Goal: Task Accomplishment & Management: Use online tool/utility

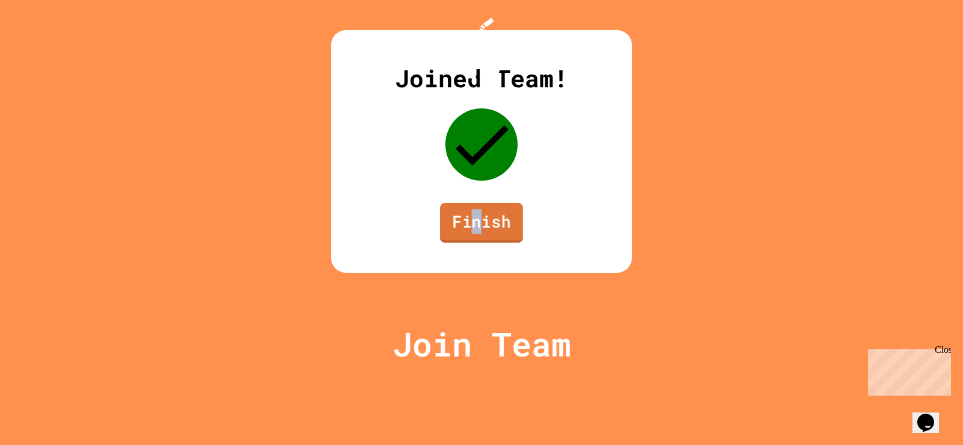
drag, startPoint x: 473, startPoint y: 321, endPoint x: 478, endPoint y: 306, distance: 15.8
click at [470, 273] on div "Joined Team! Finish" at bounding box center [481, 151] width 301 height 242
click at [462, 273] on div "Joined Team! Finish" at bounding box center [481, 151] width 301 height 242
click at [478, 242] on link "Finish" at bounding box center [481, 223] width 83 height 40
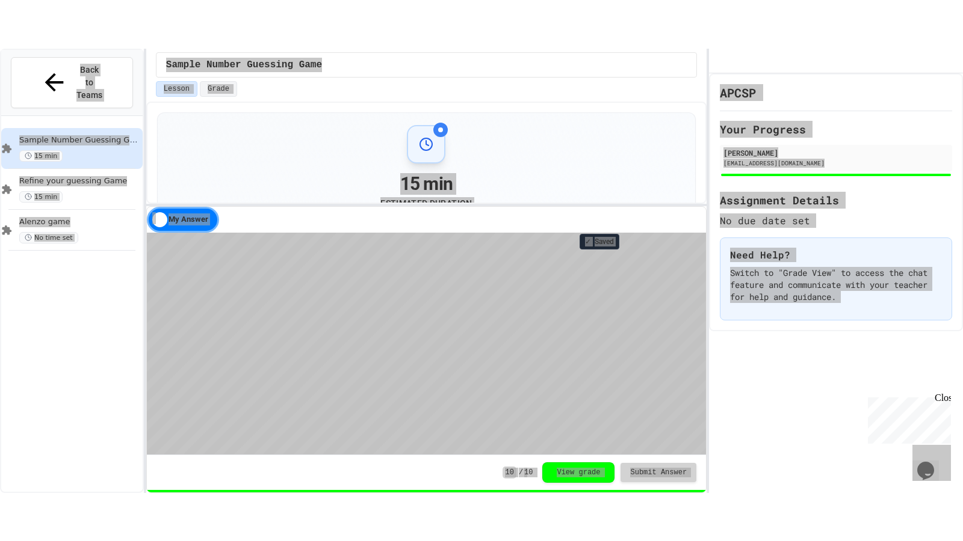
scroll to position [1, 0]
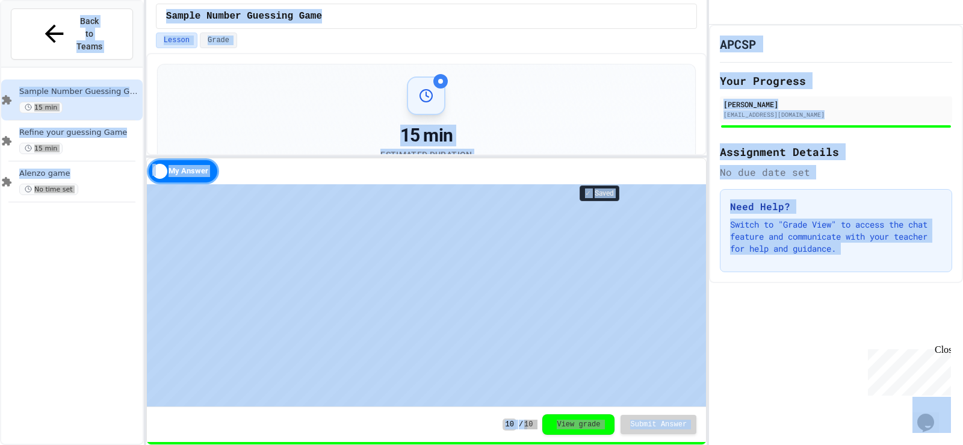
click at [597, 137] on div "15 min Estimated Duration" at bounding box center [426, 121] width 508 height 90
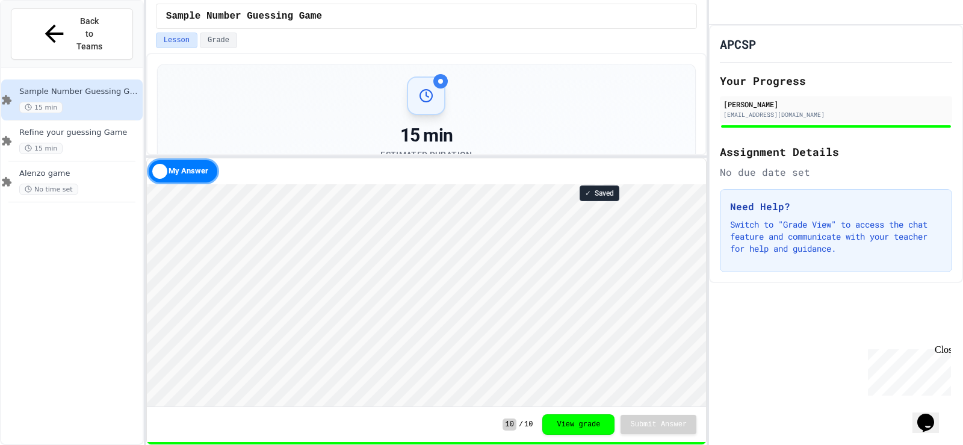
drag, startPoint x: 581, startPoint y: 76, endPoint x: 581, endPoint y: 82, distance: 6.6
click at [581, 78] on div "15 min Estimated Duration" at bounding box center [426, 121] width 537 height 114
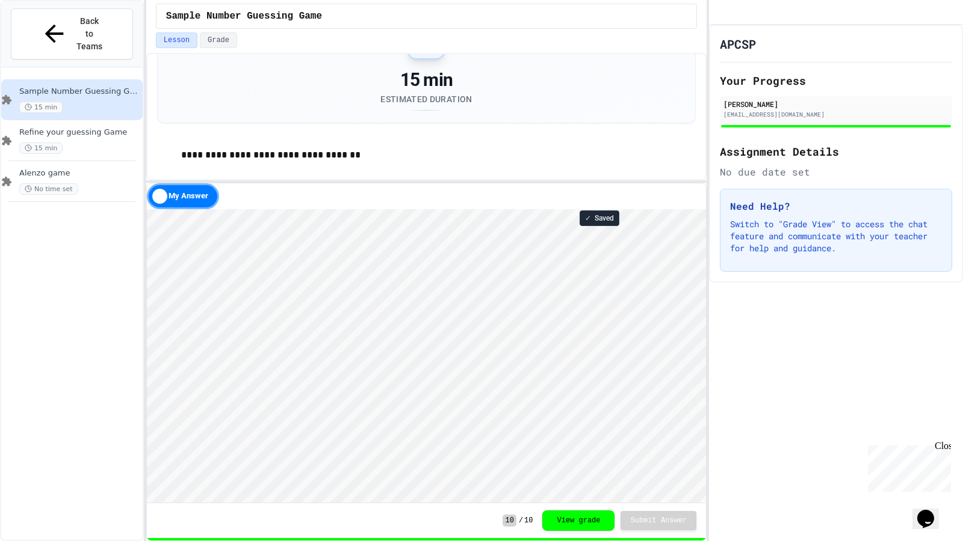
scroll to position [60, 0]
click at [108, 129] on div "Refine your guessing Game 15 min" at bounding box center [71, 140] width 141 height 41
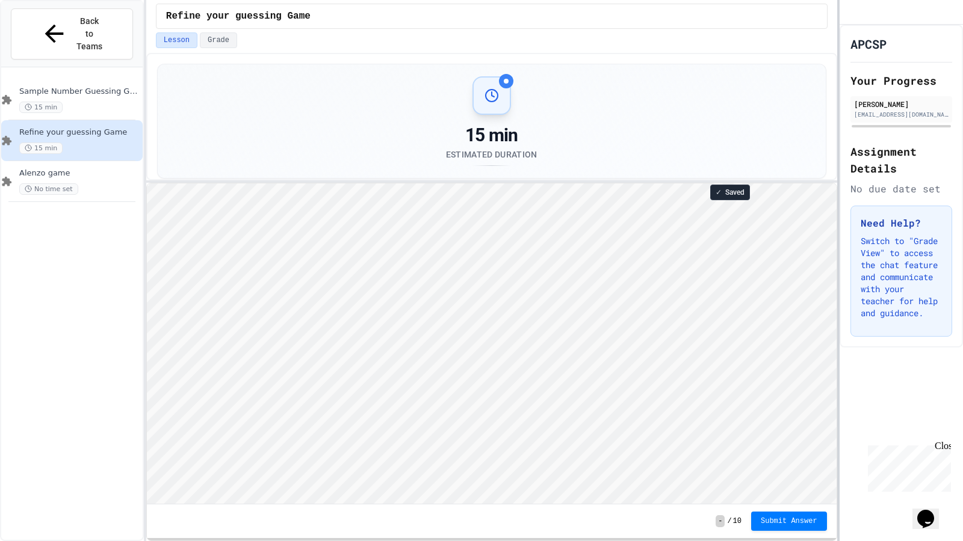
click at [838, 324] on div at bounding box center [838, 270] width 2 height 541
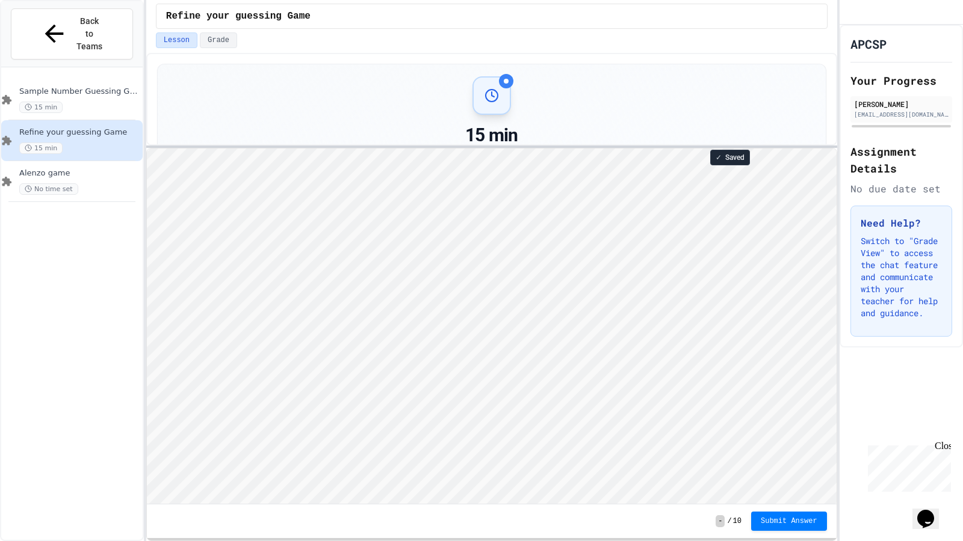
click at [558, 146] on div at bounding box center [491, 147] width 691 height 2
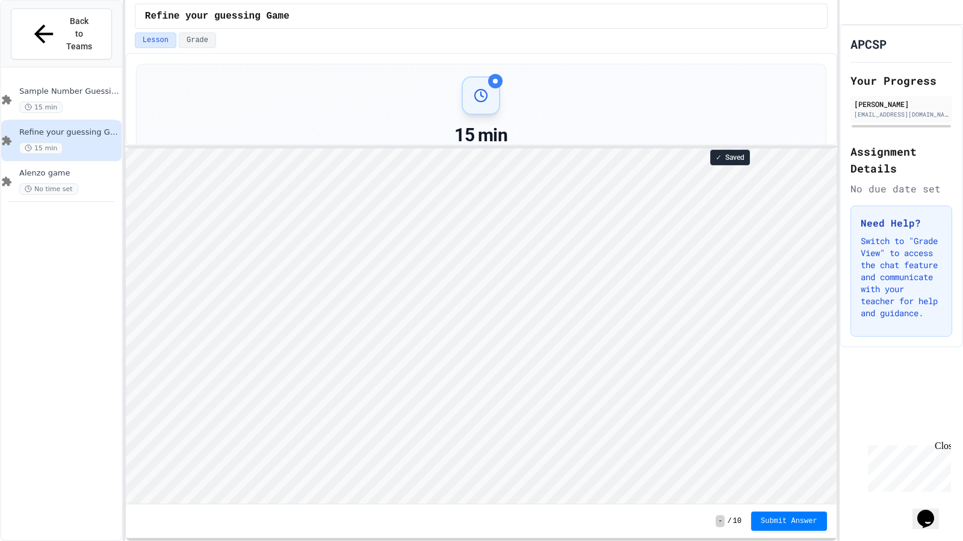
click at [125, 283] on div "**********" at bounding box center [481, 270] width 963 height 541
click at [75, 143] on div "15 min" at bounding box center [69, 148] width 100 height 11
click at [948, 44] on div "APCSP Your Progress [PERSON_NAME] [EMAIL_ADDRESS][DOMAIN_NAME] Assignment Detai…" at bounding box center [900, 186] width 123 height 323
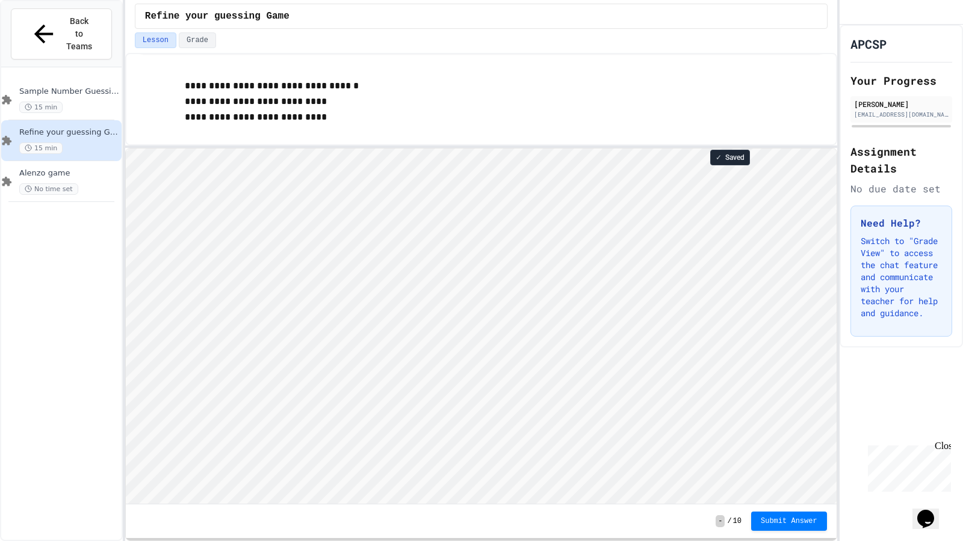
scroll to position [126, 0]
click at [79, 87] on span "Sample Number Guessing Game" at bounding box center [69, 92] width 100 height 10
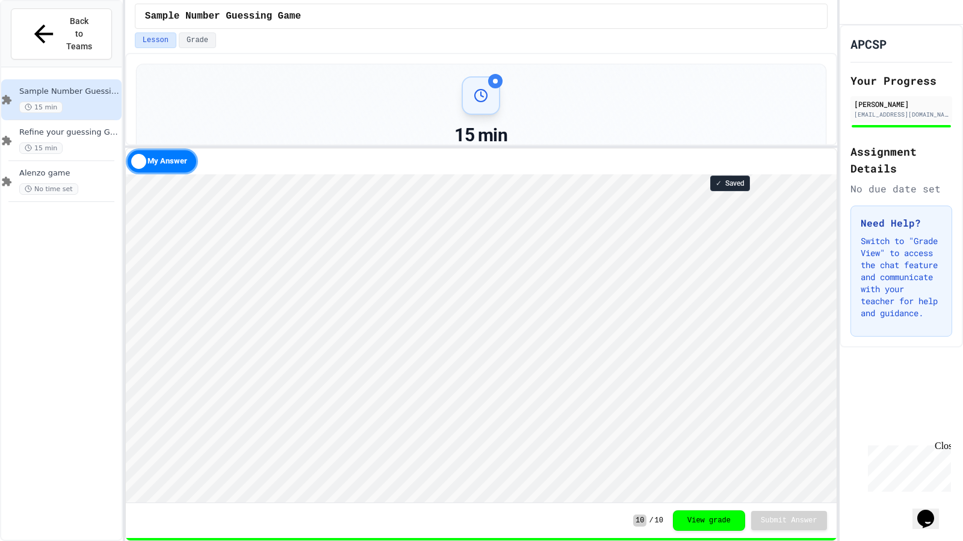
scroll to position [1, 0]
click at [87, 128] on div "Refine your guessing Game 15 min" at bounding box center [69, 141] width 100 height 26
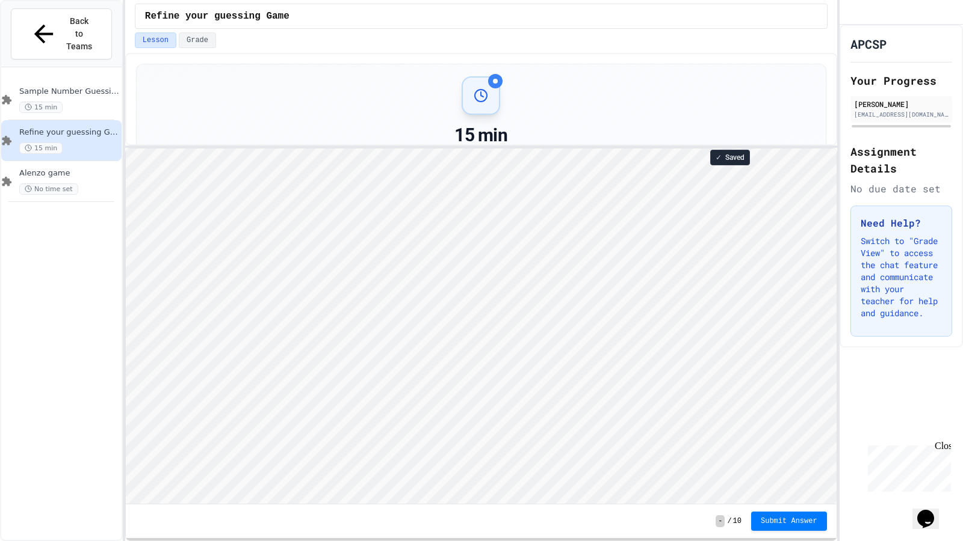
scroll to position [1, 0]
click at [67, 87] on span "Sample Number Guessing Game" at bounding box center [69, 92] width 100 height 10
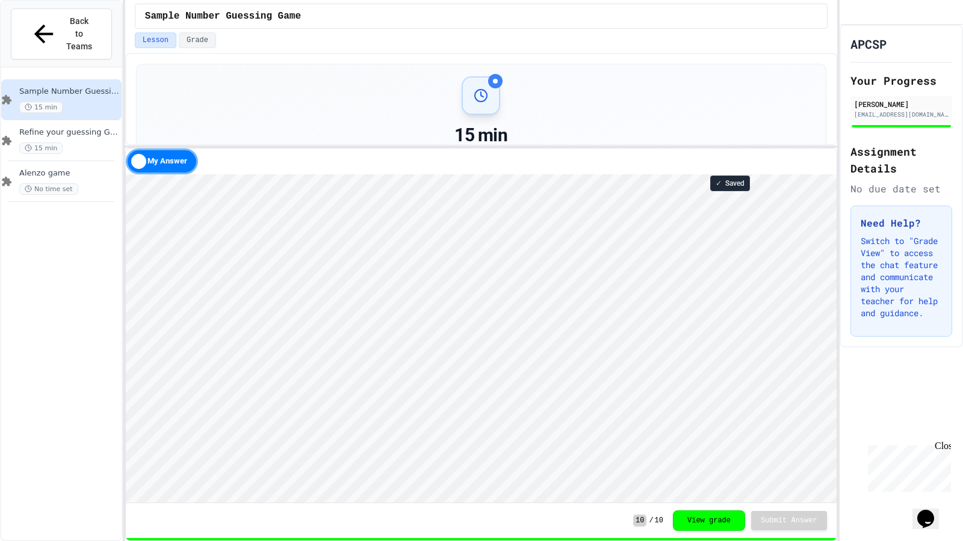
scroll to position [1, 0]
type textarea "********"
type textarea "***"
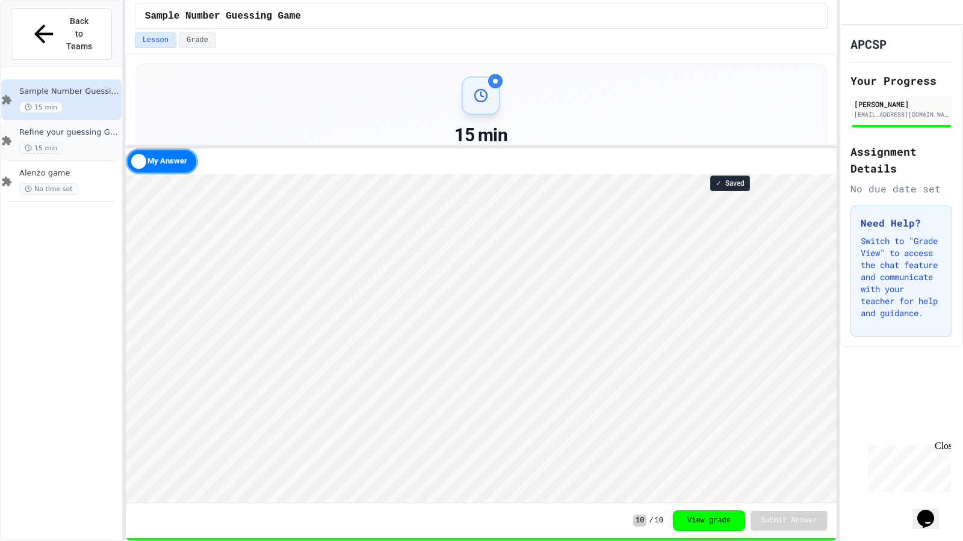
click at [108, 143] on div "15 min" at bounding box center [69, 148] width 100 height 11
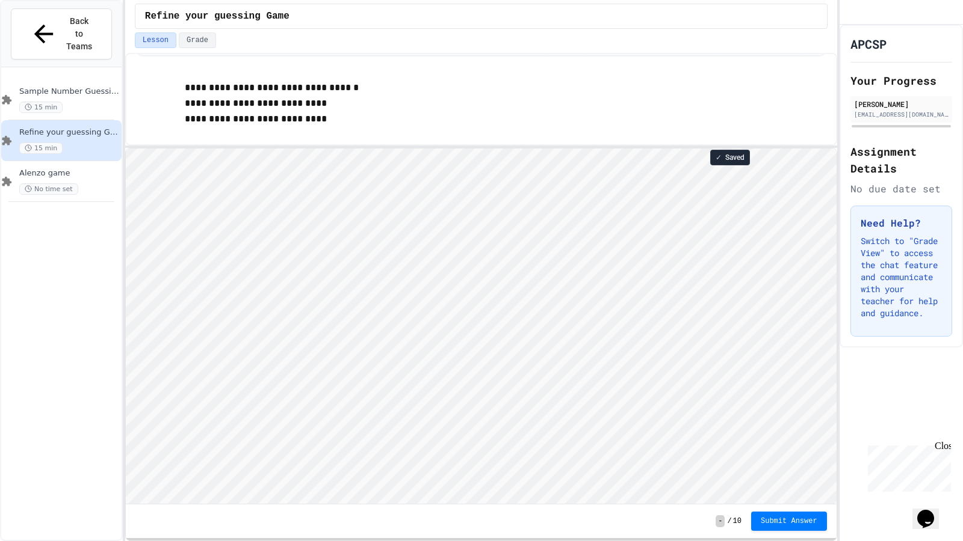
scroll to position [143, 0]
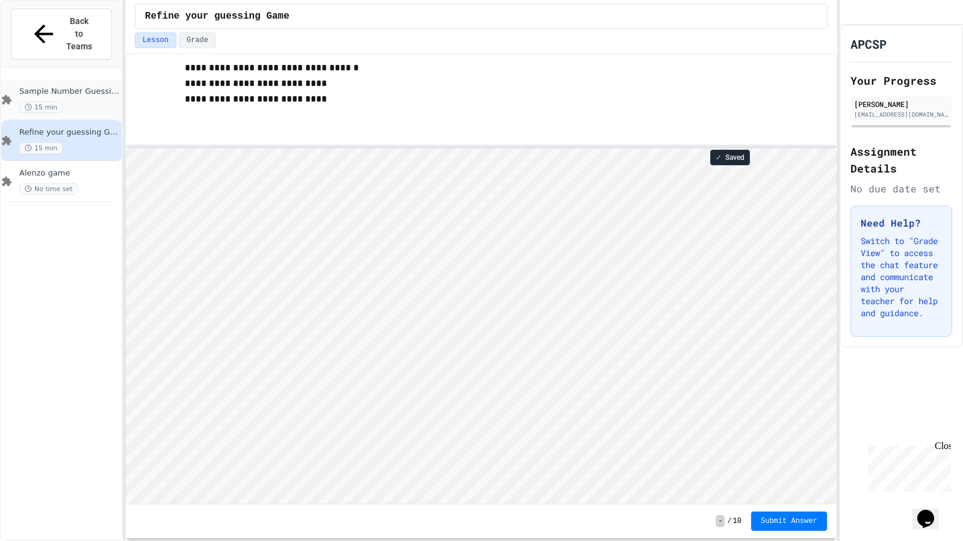
click at [73, 102] on div "15 min" at bounding box center [69, 107] width 100 height 11
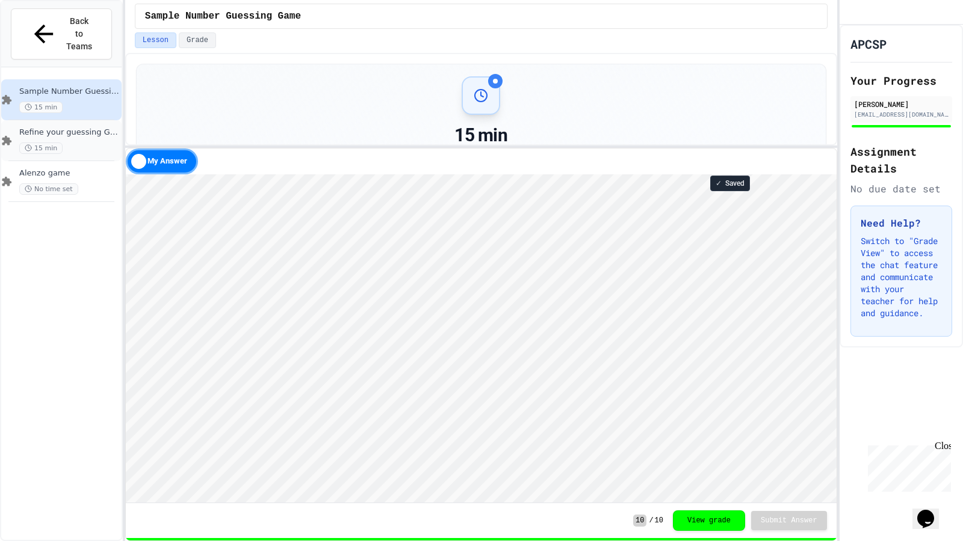
click at [84, 128] on span "Refine your guessing Game" at bounding box center [69, 133] width 100 height 10
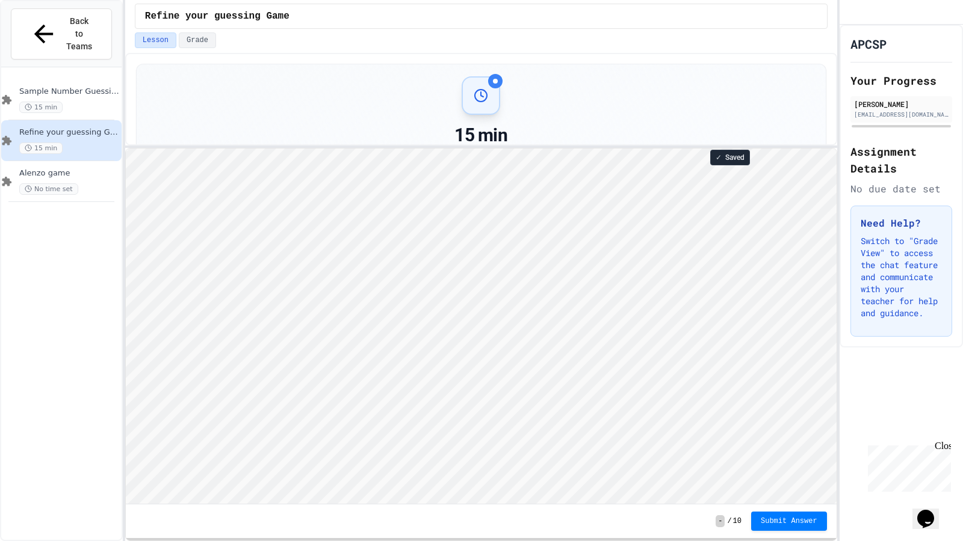
scroll to position [1, 0]
click at [88, 87] on div "Sample Number Guessing Game 15 min" at bounding box center [69, 100] width 100 height 26
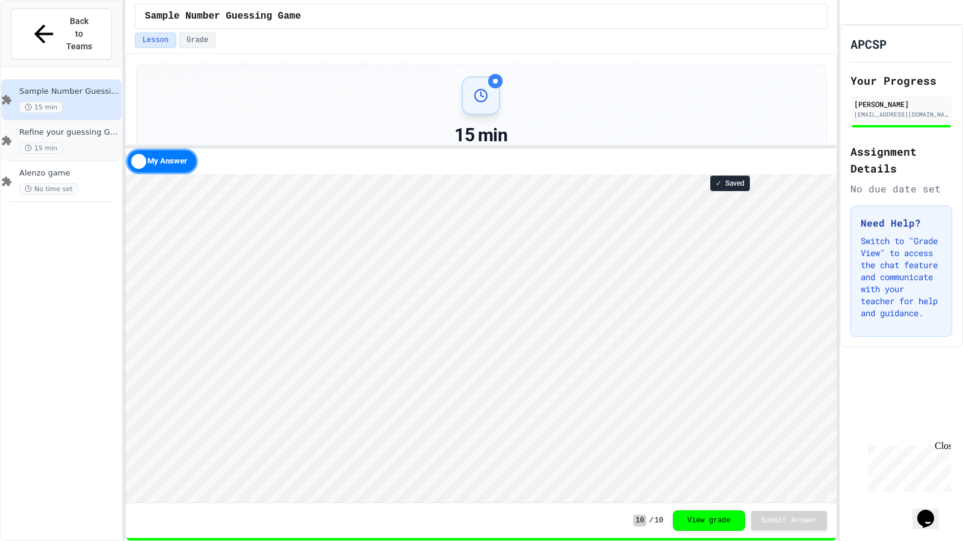
click at [90, 120] on div "Refine your guessing Game 15 min" at bounding box center [61, 140] width 120 height 41
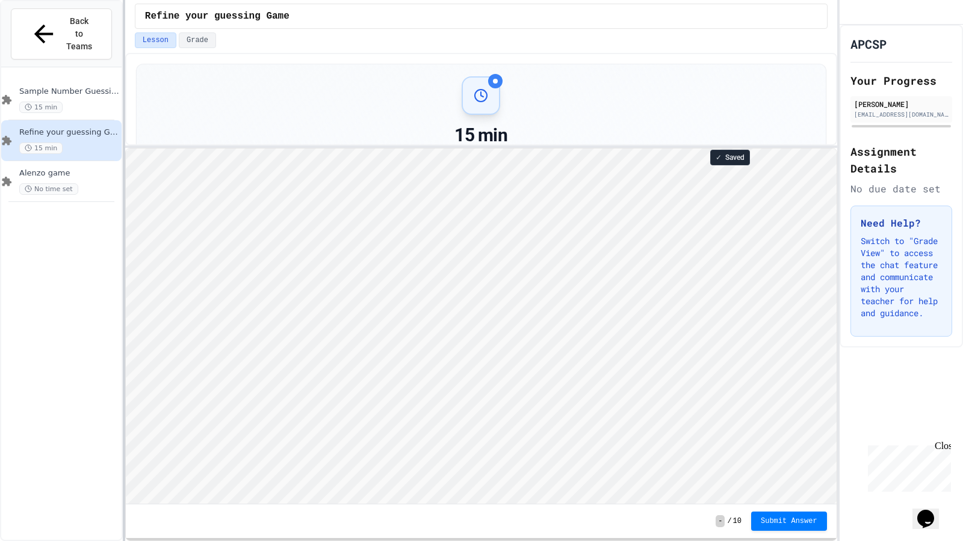
scroll to position [1, 0]
type textarea "********"
click at [52, 102] on span "15 min" at bounding box center [40, 107] width 43 height 11
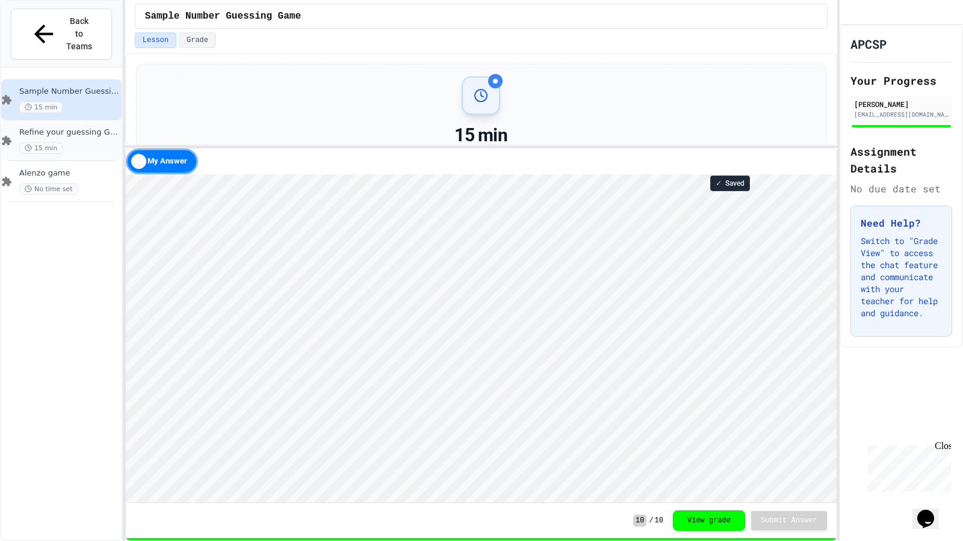
click at [70, 128] on span "Refine your guessing Game" at bounding box center [69, 133] width 100 height 10
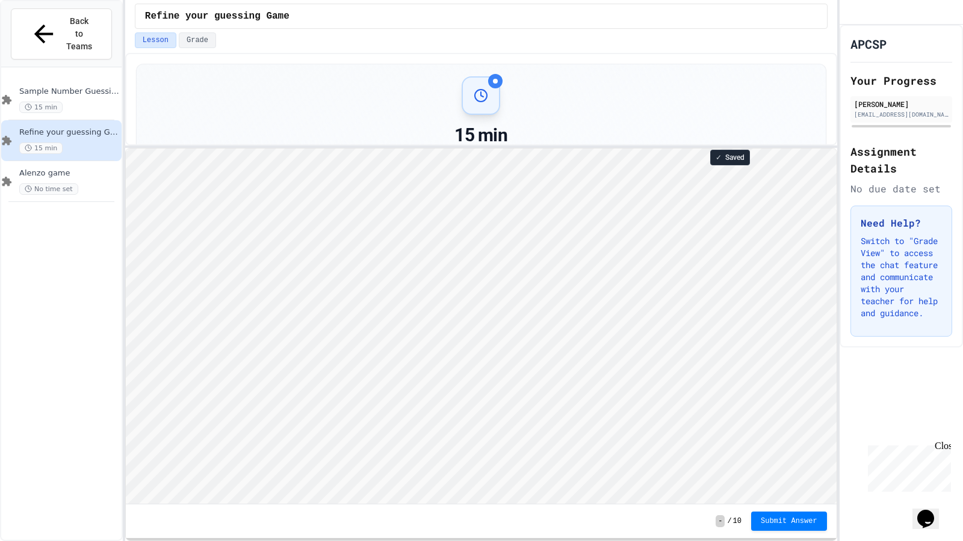
scroll to position [1, 0]
click at [102, 102] on div "15 min" at bounding box center [69, 107] width 100 height 11
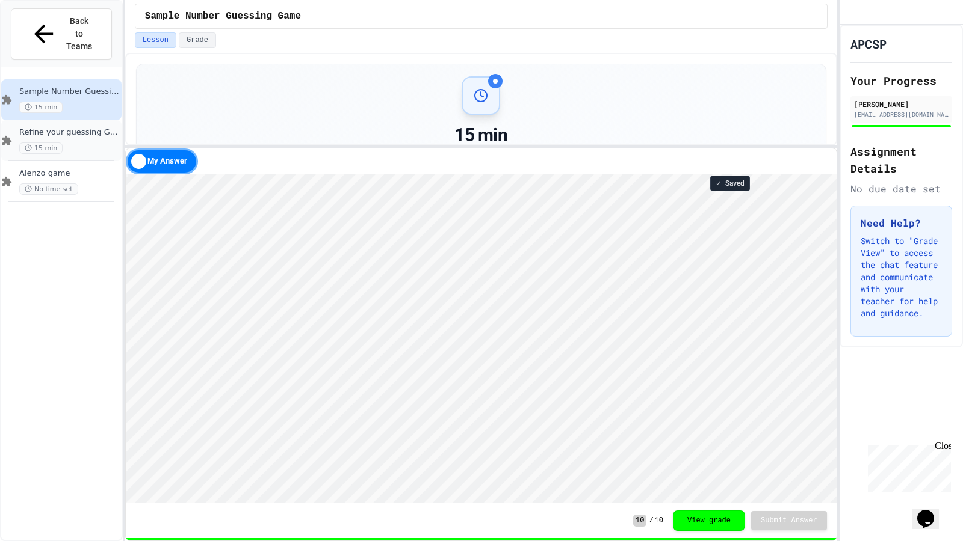
click at [98, 128] on span "Refine your guessing Game" at bounding box center [69, 133] width 100 height 10
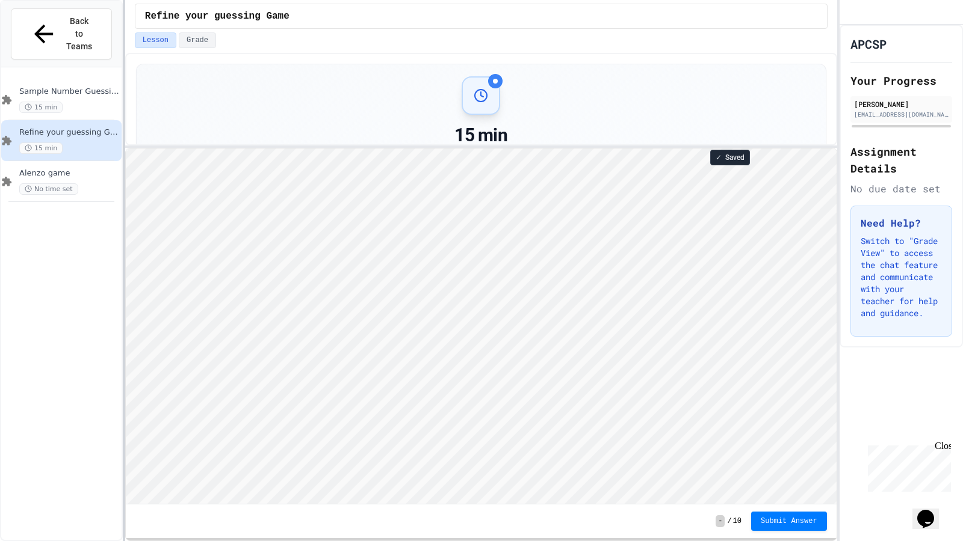
scroll to position [1, 0]
click at [64, 87] on span "Sample Number Guessing Game" at bounding box center [69, 92] width 100 height 10
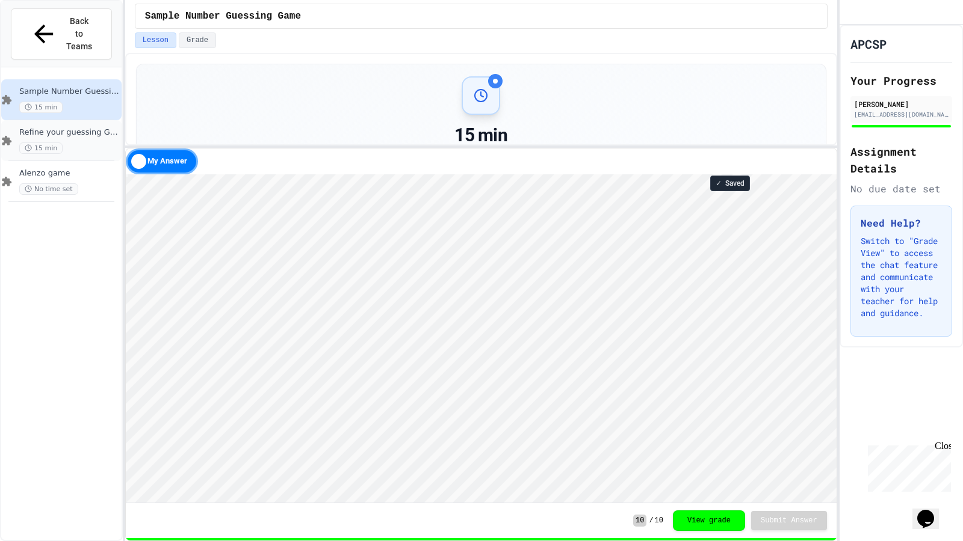
click at [66, 128] on span "Refine your guessing Game" at bounding box center [69, 133] width 100 height 10
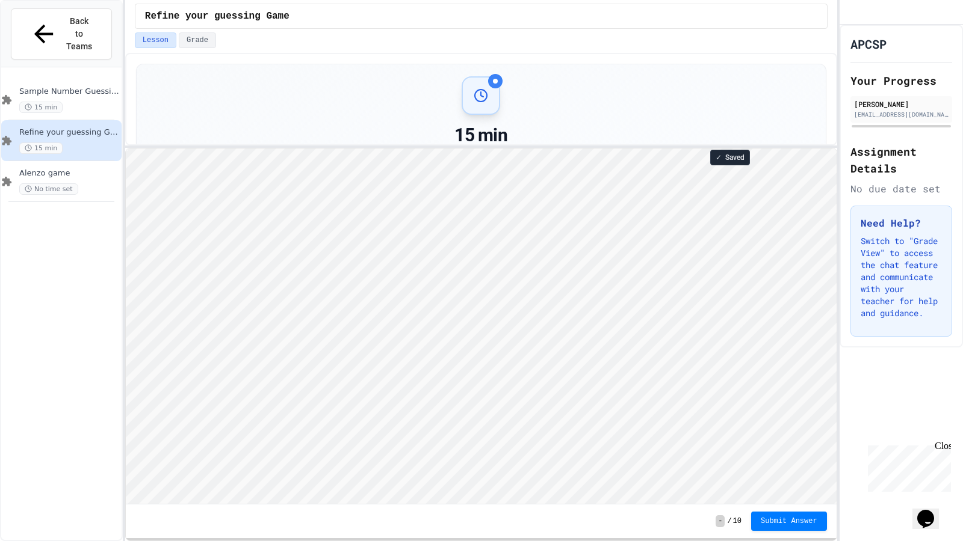
scroll to position [1, 0]
click at [86, 102] on div "15 min" at bounding box center [69, 107] width 100 height 11
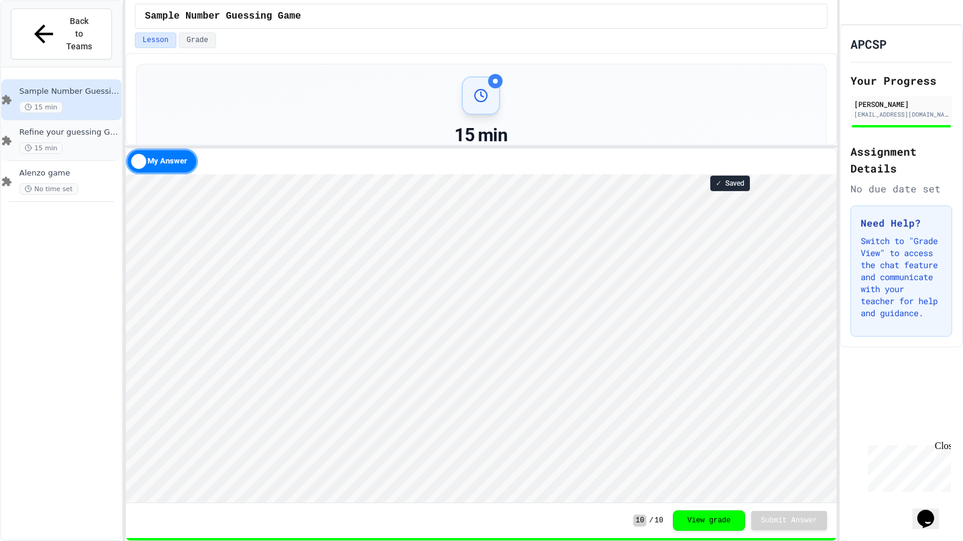
click at [102, 128] on span "Refine your guessing Game" at bounding box center [69, 133] width 100 height 10
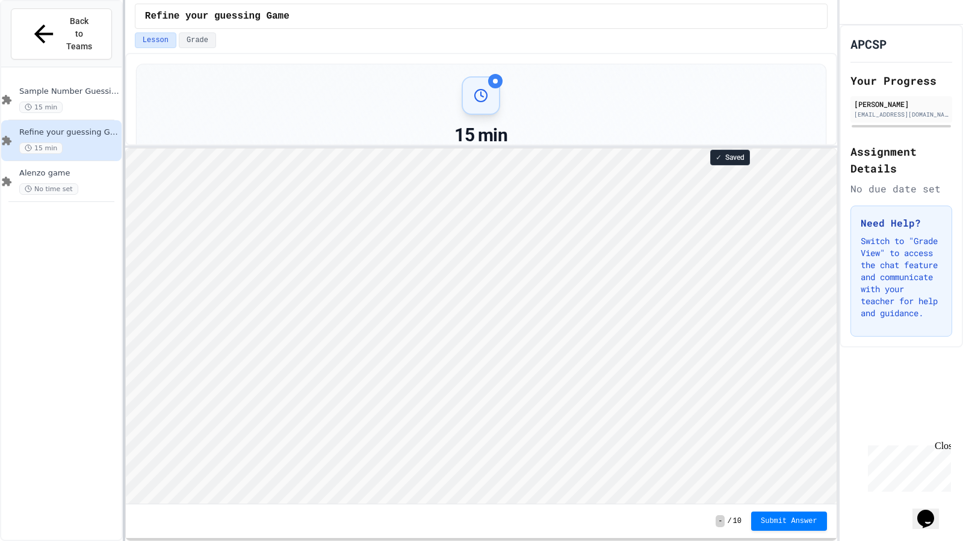
scroll to position [1, 0]
click at [102, 102] on div "15 min" at bounding box center [69, 107] width 100 height 11
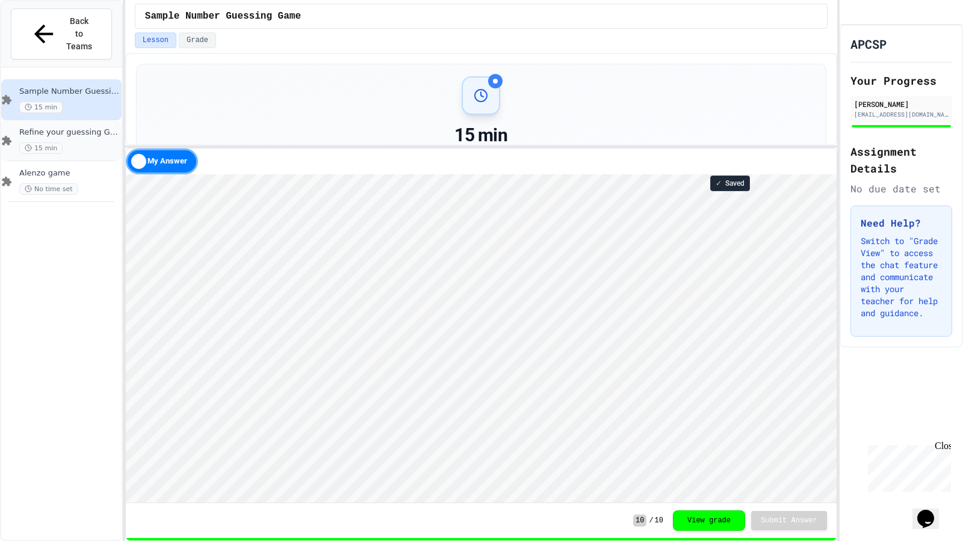
click at [81, 128] on div "Refine your guessing Game 15 min" at bounding box center [69, 141] width 100 height 26
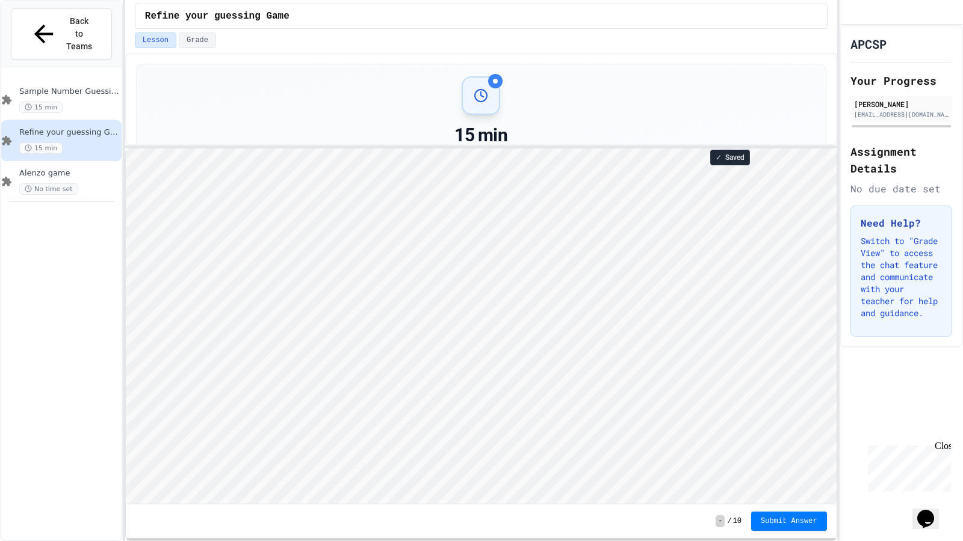
scroll to position [1, 0]
click at [66, 102] on div "15 min" at bounding box center [69, 107] width 100 height 11
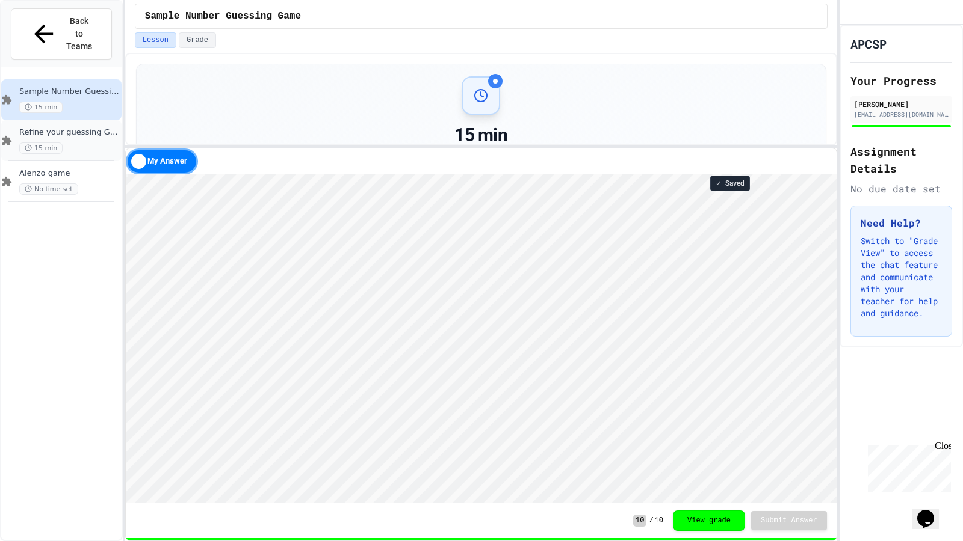
click at [76, 128] on span "Refine your guessing Game" at bounding box center [69, 133] width 100 height 10
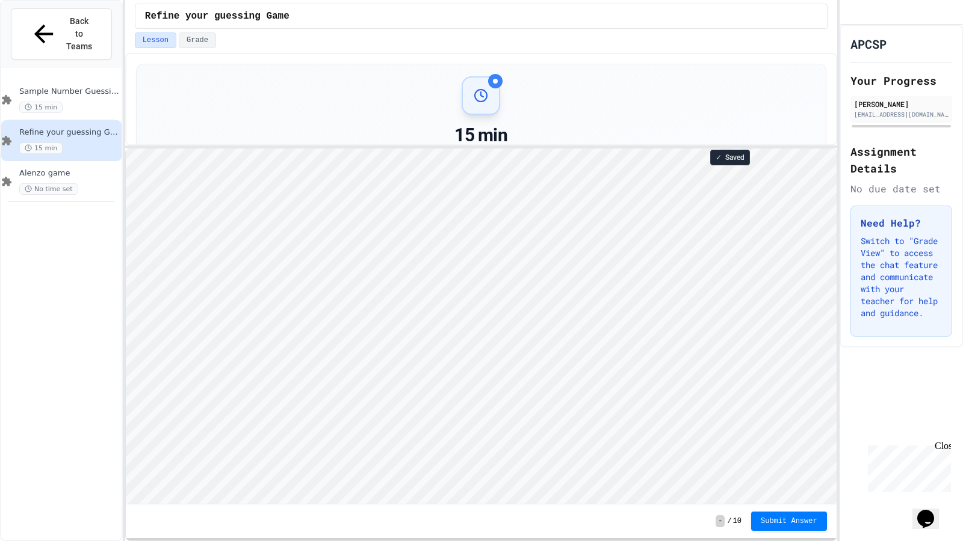
scroll to position [1, 0]
click at [98, 102] on div "15 min" at bounding box center [69, 107] width 100 height 11
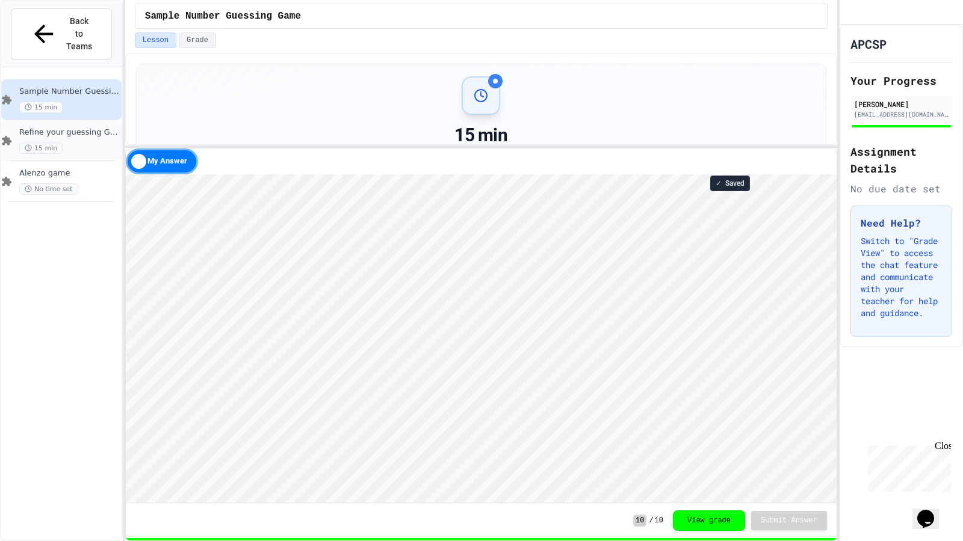
click at [74, 128] on span "Refine your guessing Game" at bounding box center [69, 133] width 100 height 10
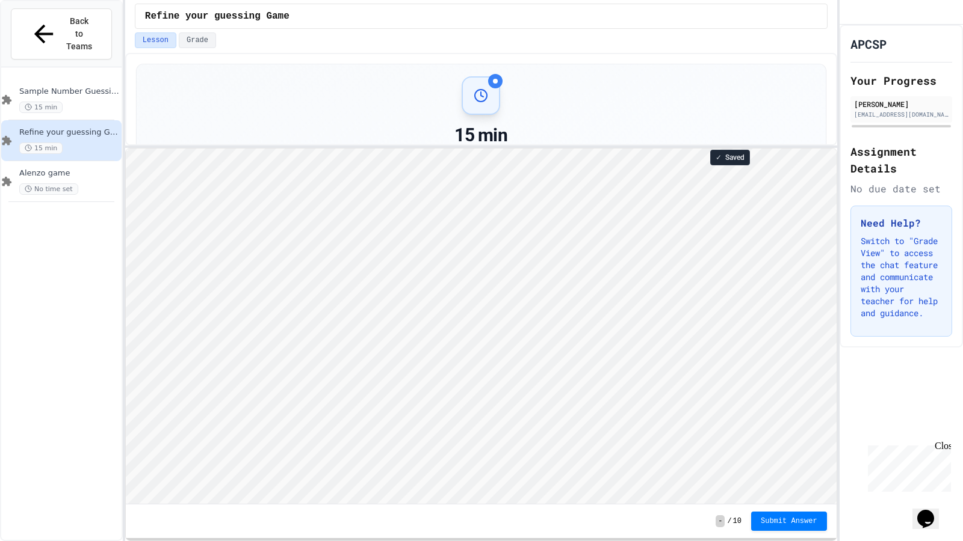
scroll to position [1, 0]
click at [82, 102] on div "15 min" at bounding box center [69, 107] width 100 height 11
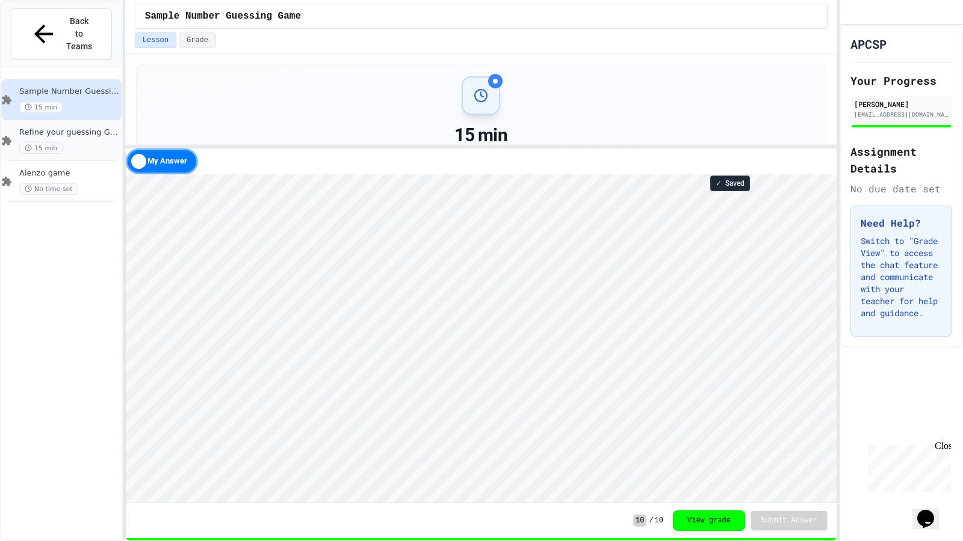
click at [73, 128] on span "Refine your guessing Game" at bounding box center [69, 133] width 100 height 10
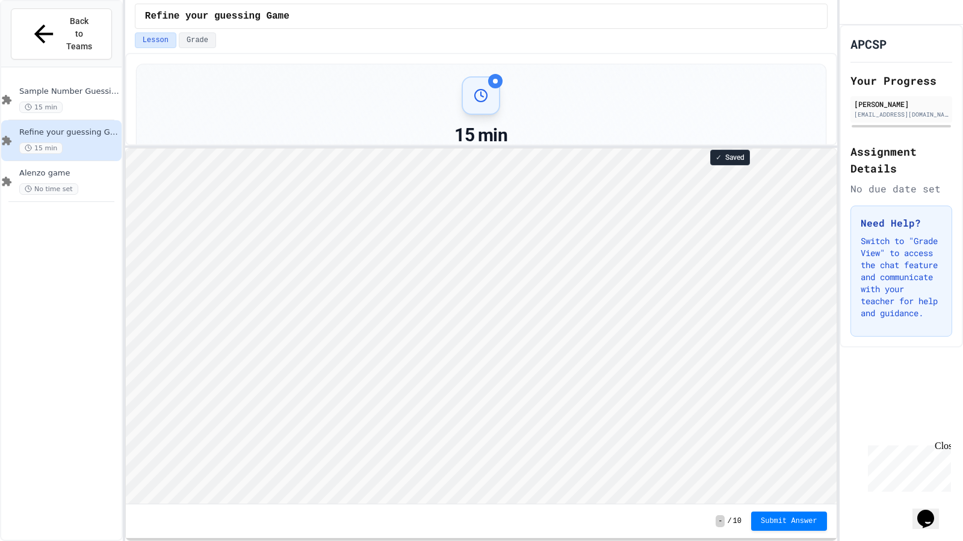
scroll to position [1, 0]
type textarea "*"
type textarea "**********"
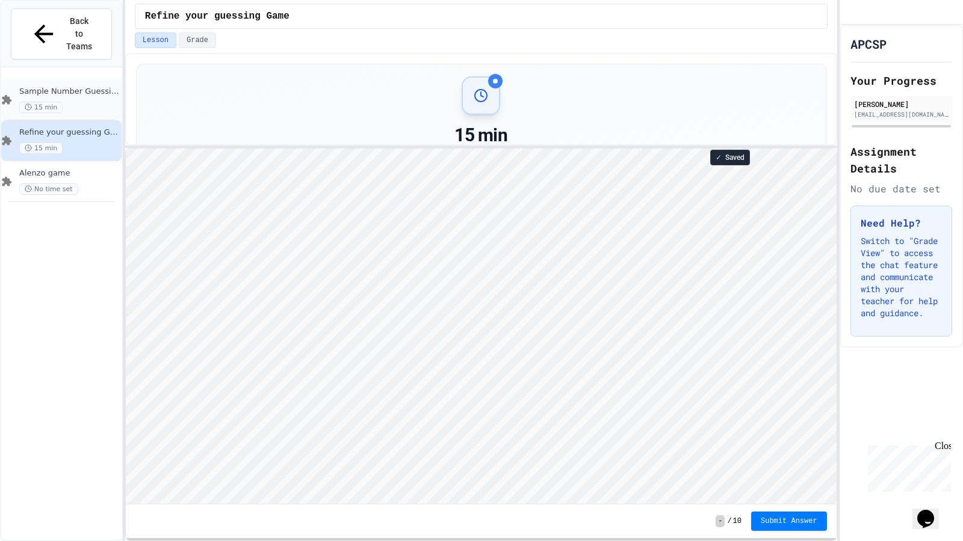
click at [51, 87] on span "Sample Number Guessing Game" at bounding box center [69, 92] width 100 height 10
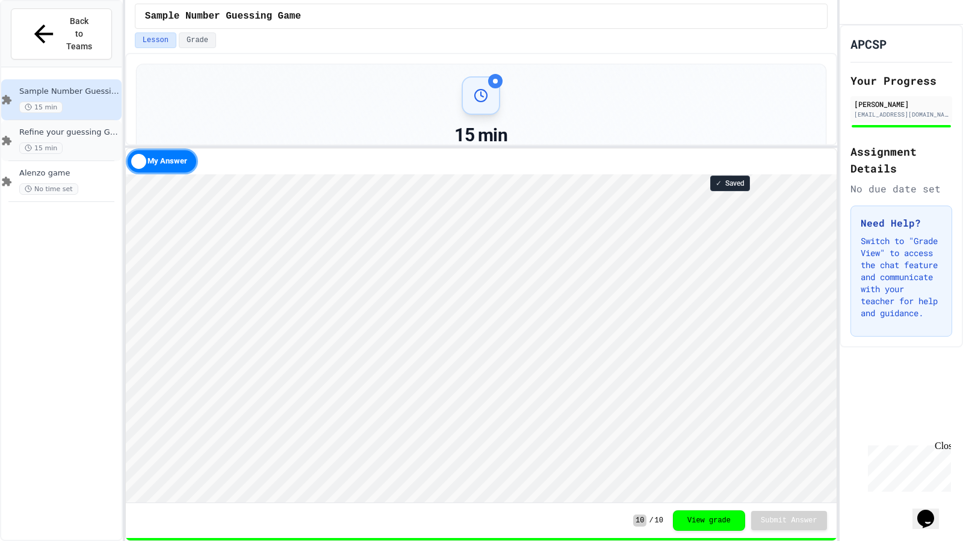
click at [78, 143] on div "15 min" at bounding box center [69, 148] width 100 height 11
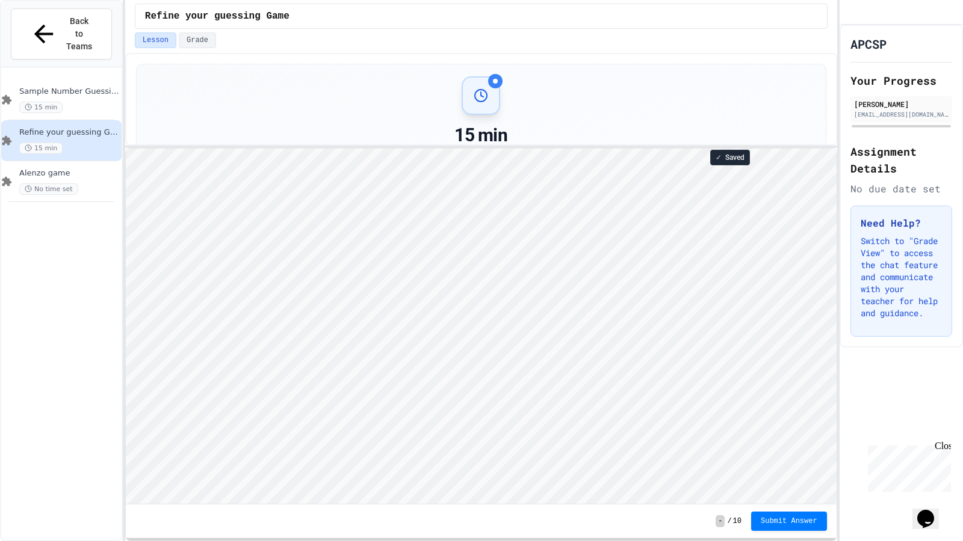
scroll to position [1, 0]
click at [82, 87] on div "Sample Number Guessing Game 15 min" at bounding box center [69, 100] width 100 height 26
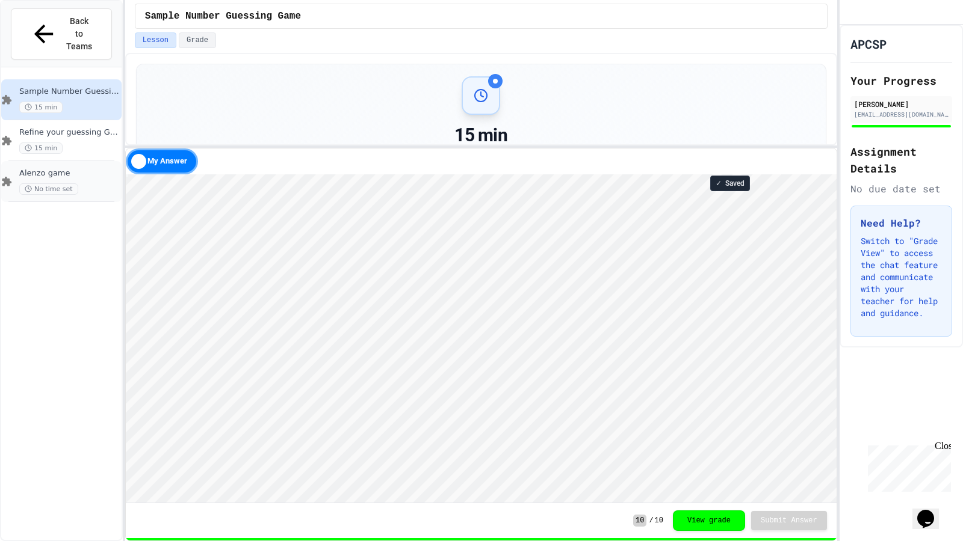
scroll to position [1, 0]
click at [63, 128] on div "Refine your guessing Game 15 min" at bounding box center [69, 141] width 100 height 26
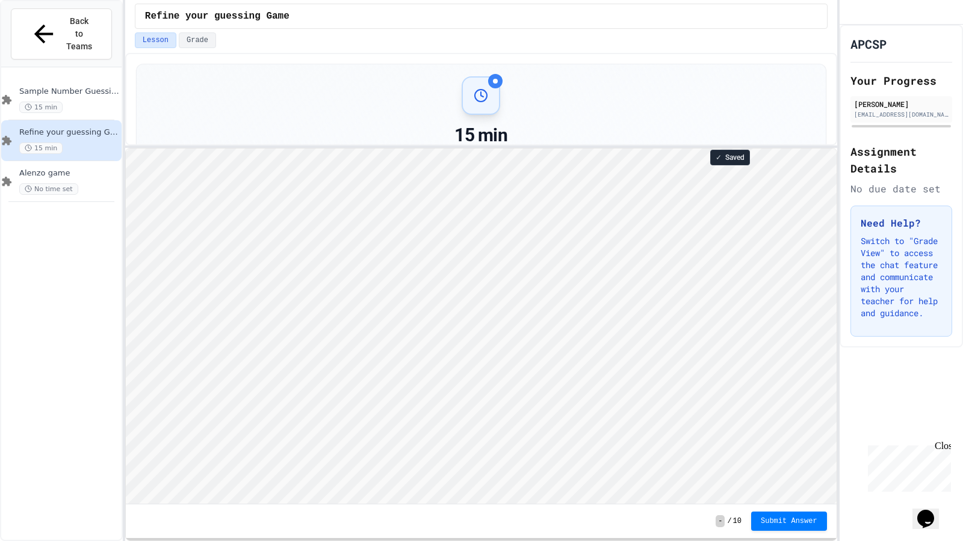
scroll to position [1, 0]
type textarea "**********"
click at [125, 148] on html "Loading project... ! Error Loading Project There was an error loading the proje…" at bounding box center [480, 148] width 711 height 0
click at [81, 87] on div "Sample Number Guessing Game 15 min" at bounding box center [69, 100] width 100 height 26
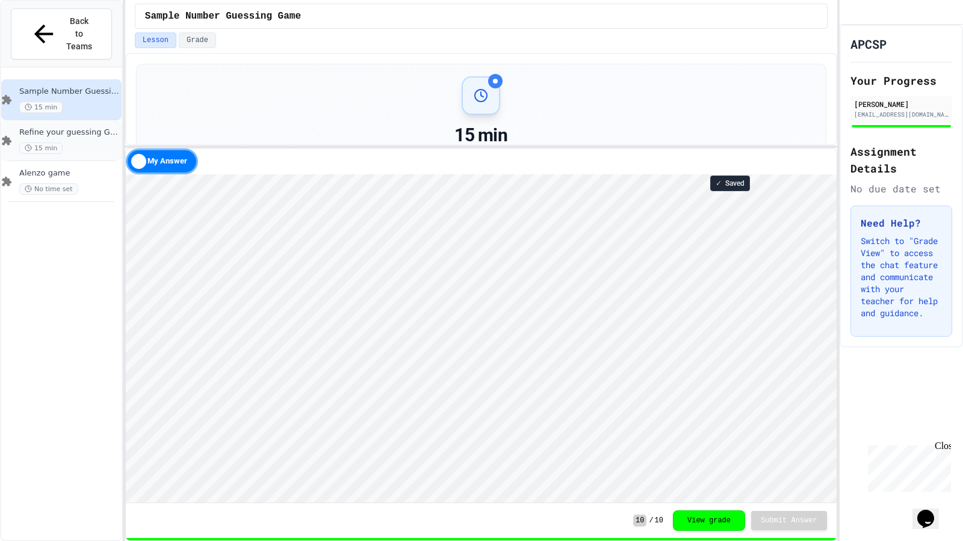
click at [102, 143] on div "15 min" at bounding box center [69, 148] width 100 height 11
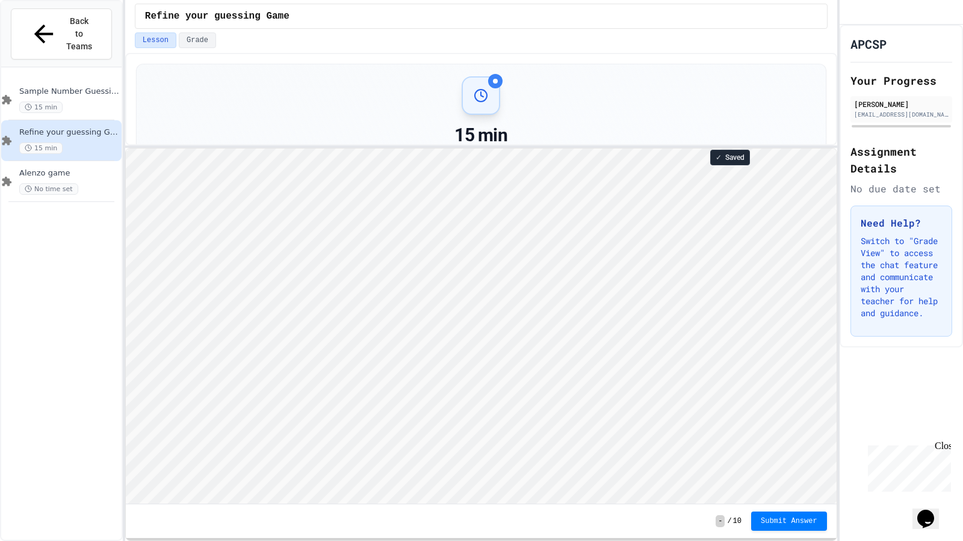
scroll to position [1, 0]
click at [110, 79] on div "Sample Number Guessing Game 15 min" at bounding box center [61, 99] width 120 height 41
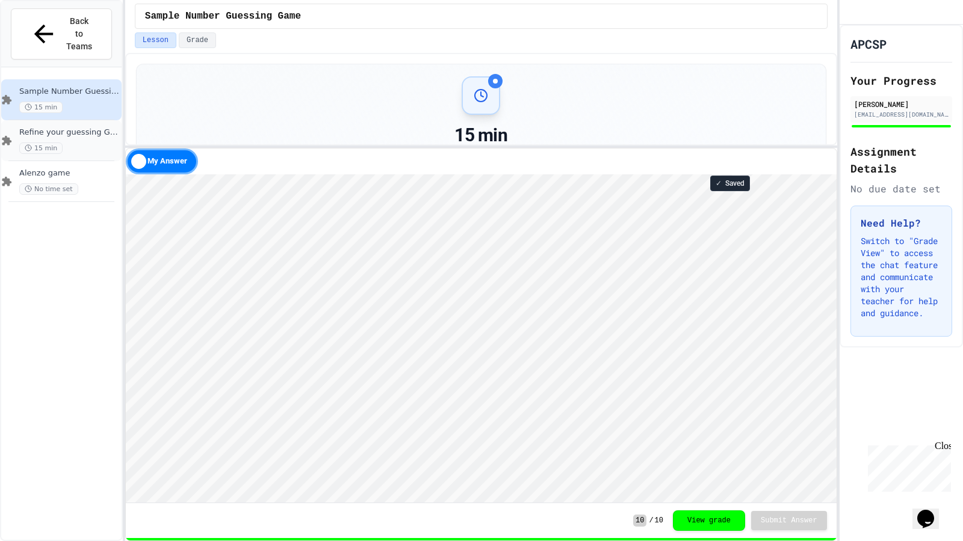
click at [100, 143] on div "15 min" at bounding box center [69, 148] width 100 height 11
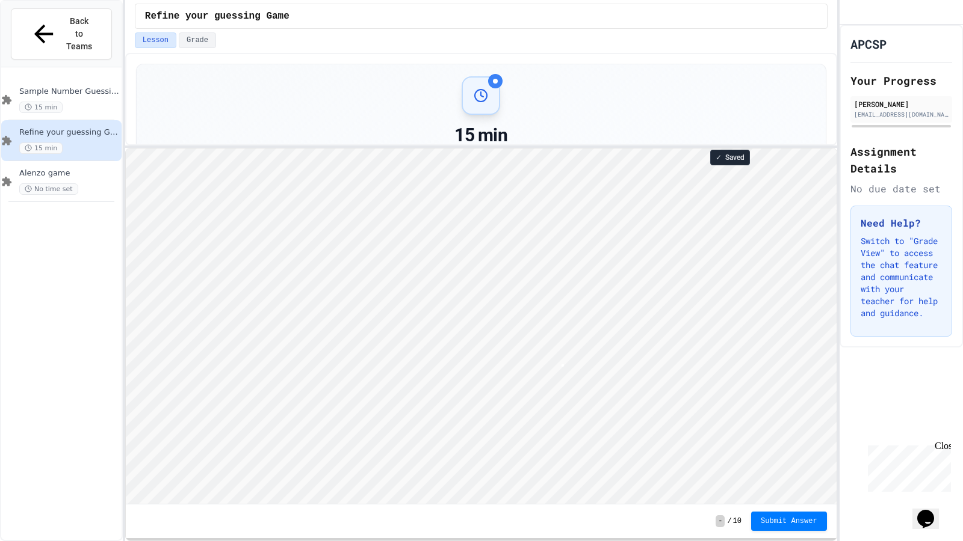
scroll to position [1, 0]
type textarea "**********"
type textarea "*"
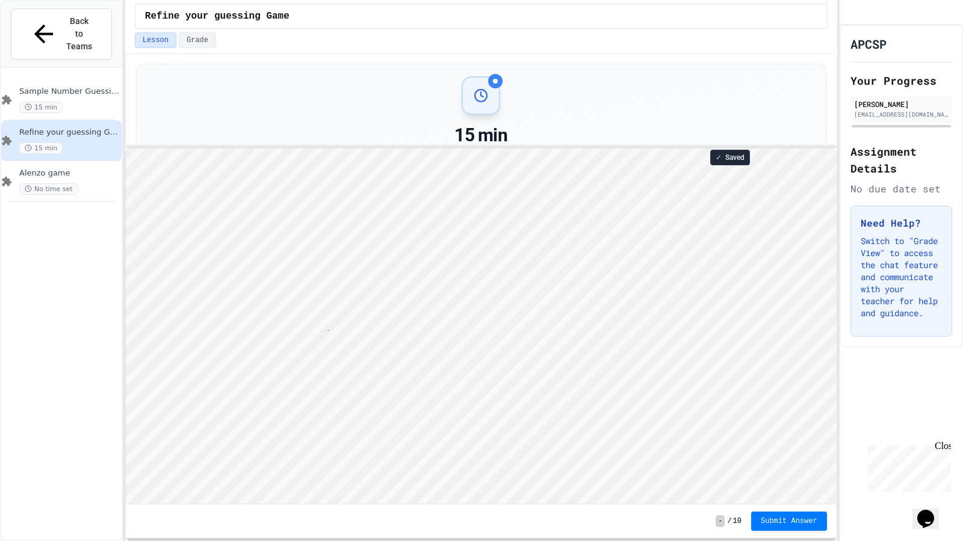
type textarea "**********"
type textarea "*"
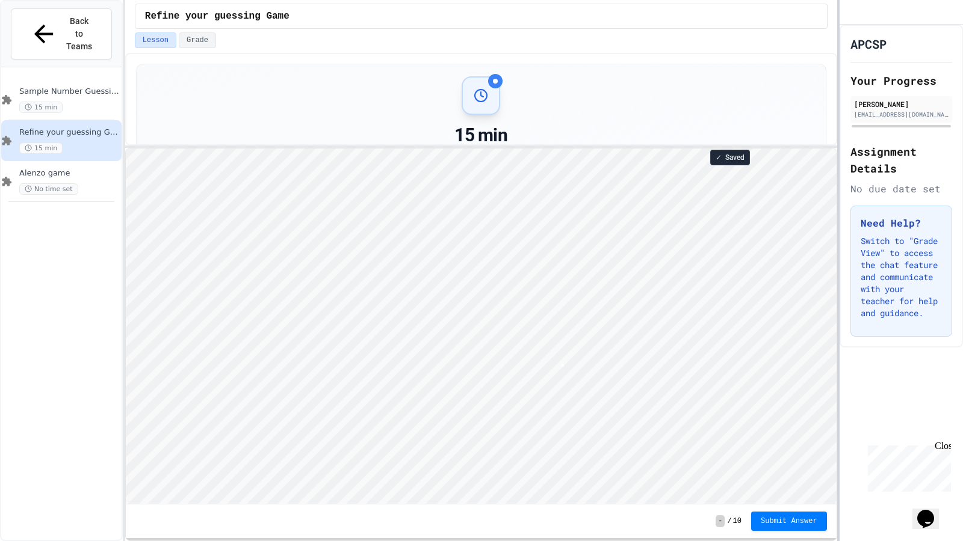
scroll to position [1, 0]
type textarea "******"
type textarea "*******"
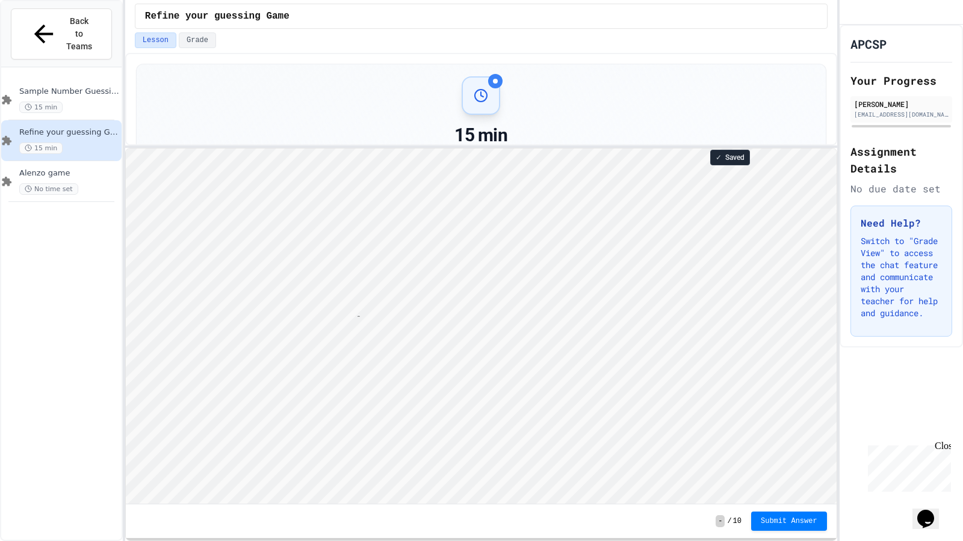
type textarea "*"
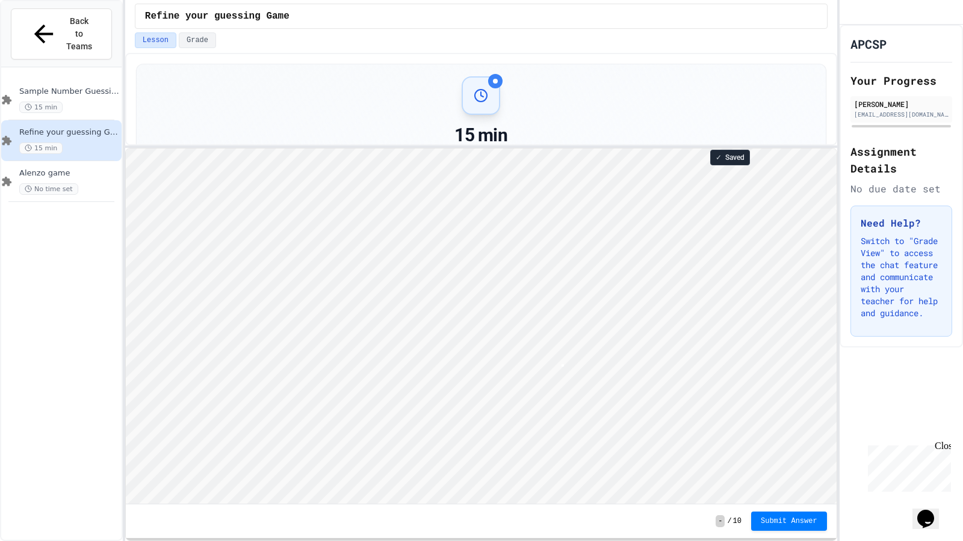
type textarea "*"
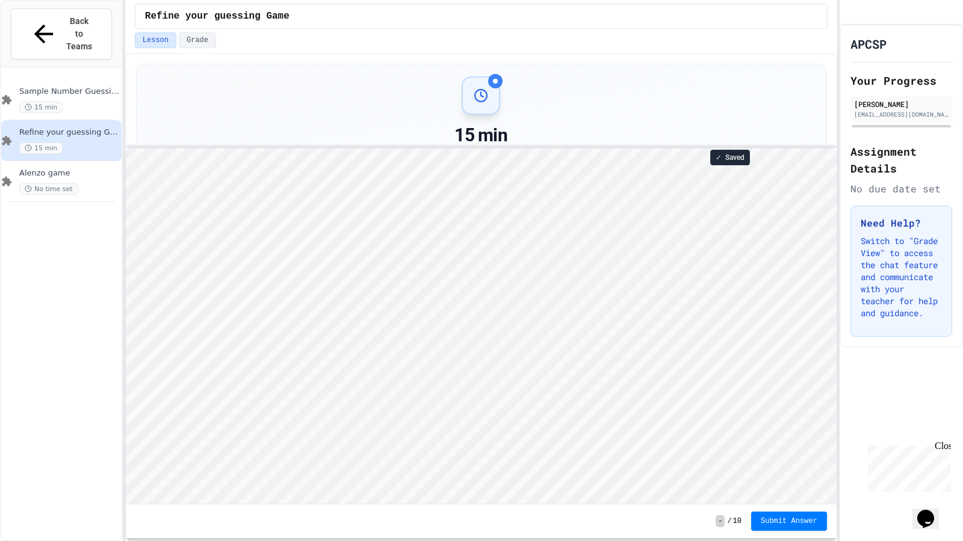
type textarea "*"
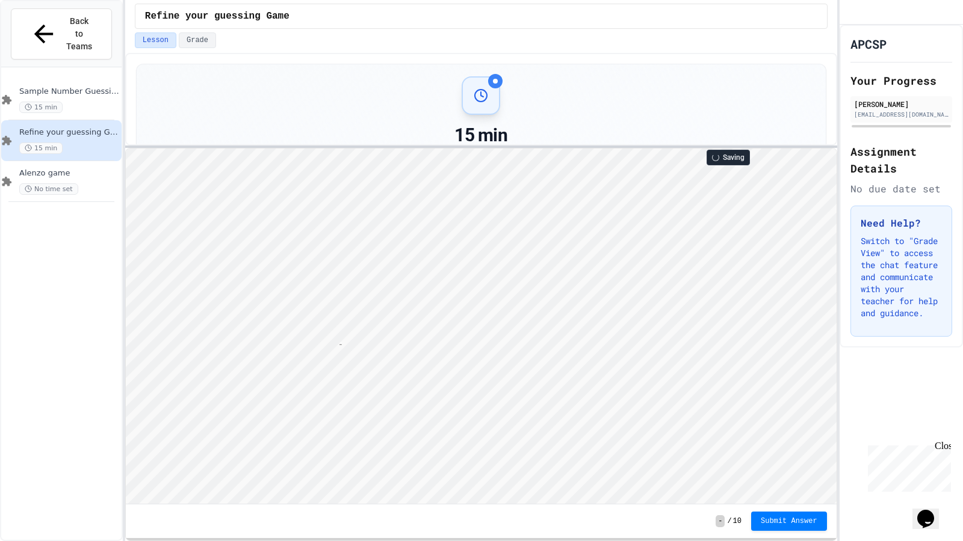
type textarea "*"
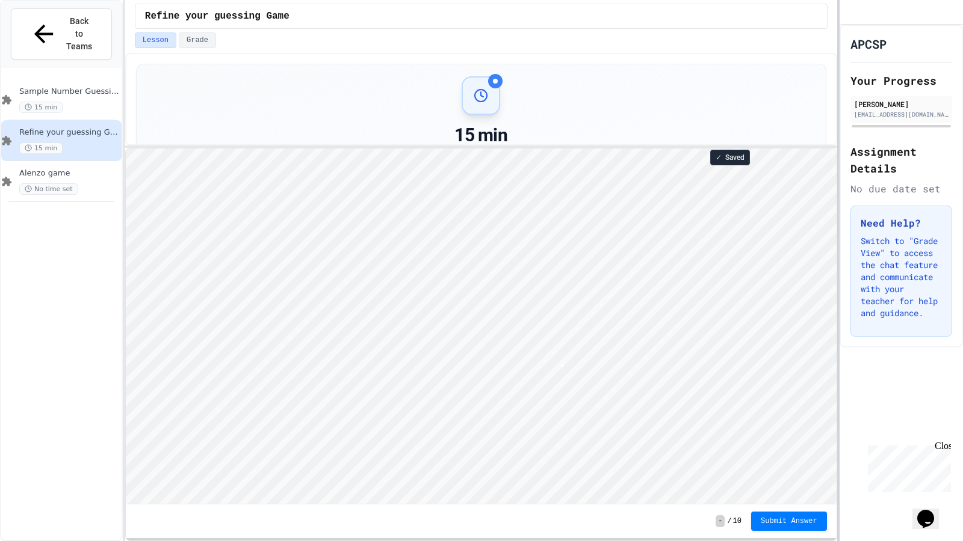
type textarea "*"
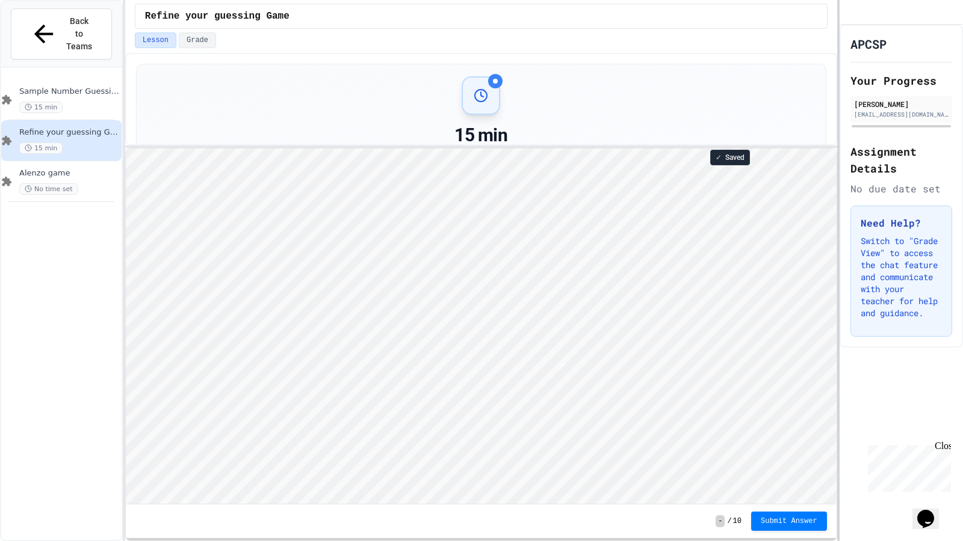
scroll to position [0, 0]
type textarea "*"
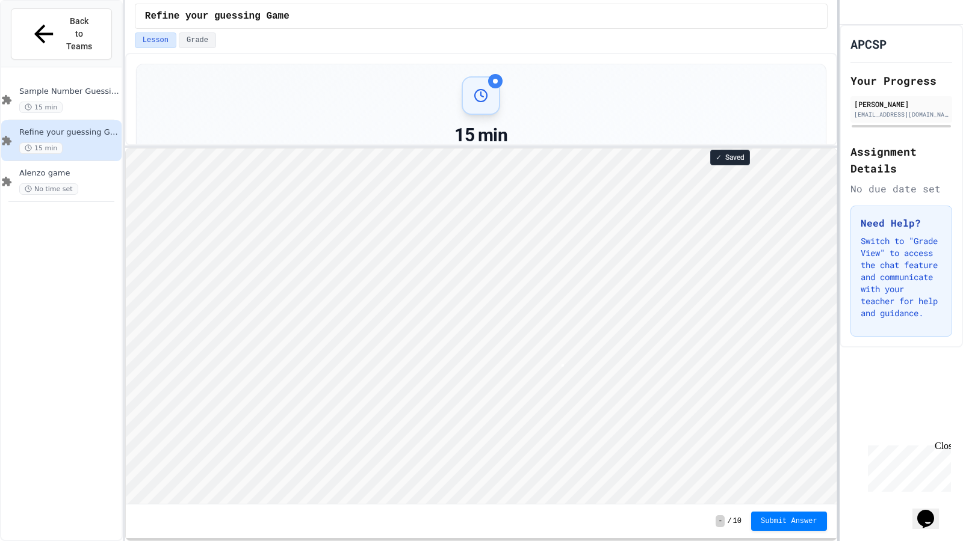
scroll to position [1, 2]
type textarea "*"
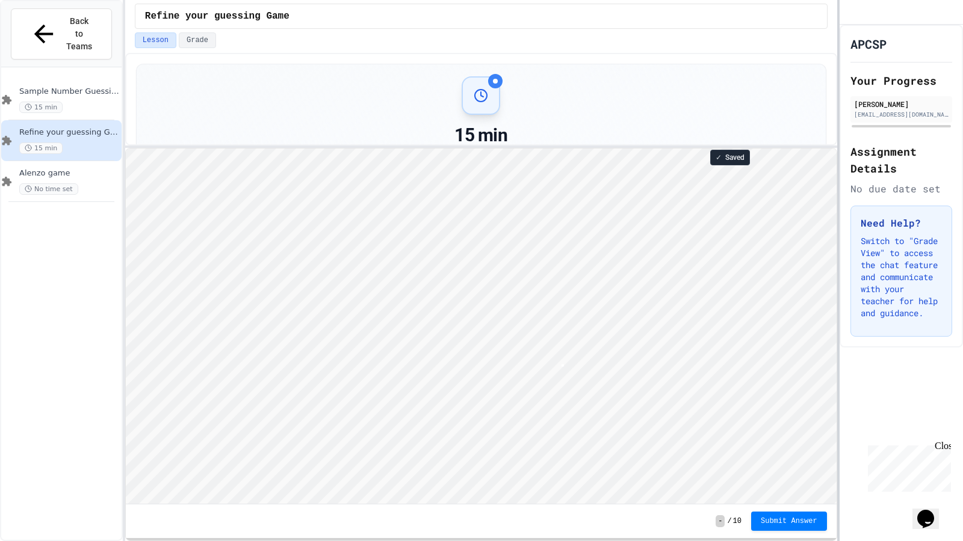
type textarea "*"
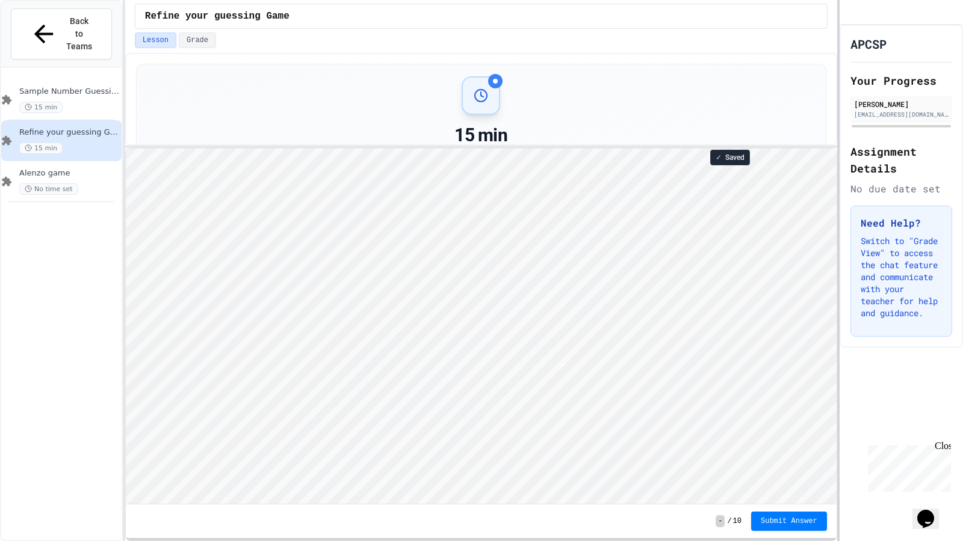
type textarea "*"
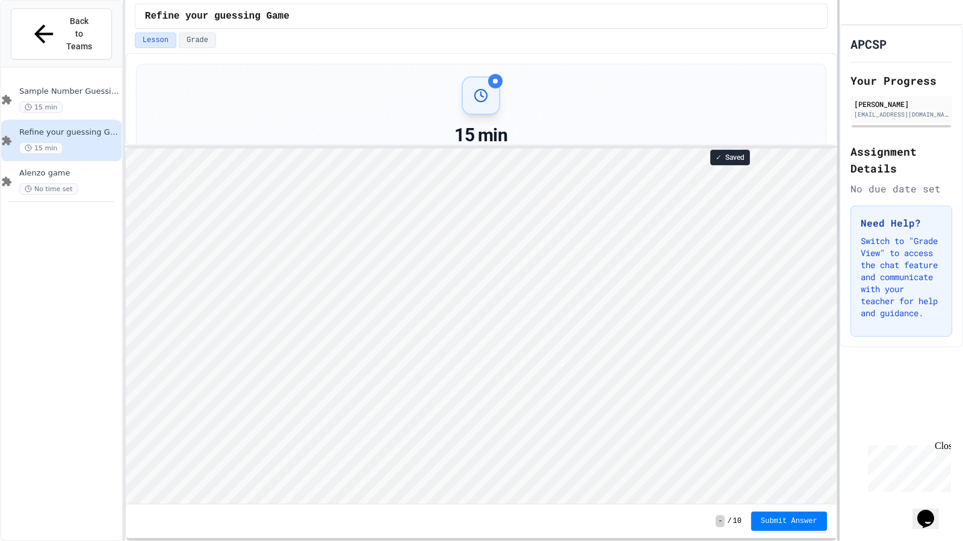
type textarea "*"
type textarea "***"
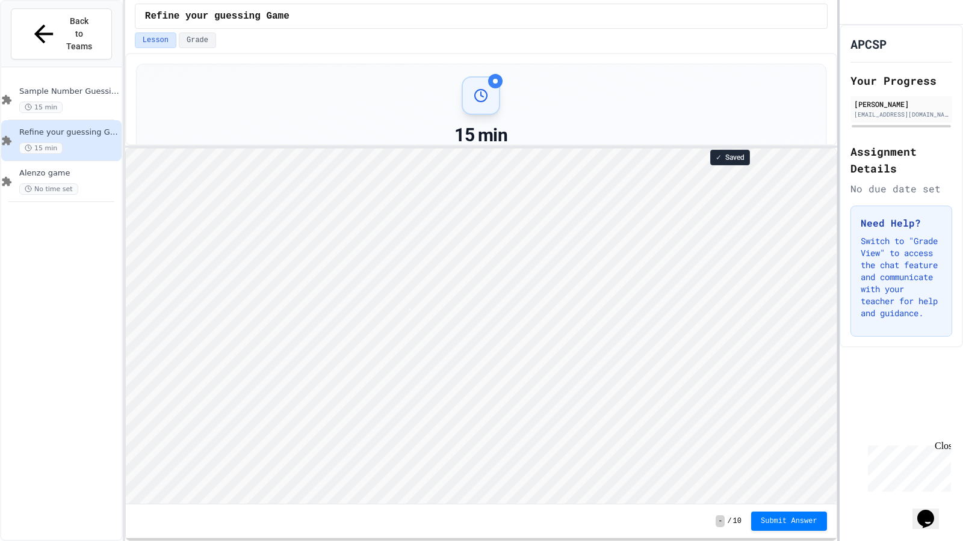
scroll to position [1, 0]
type textarea "*"
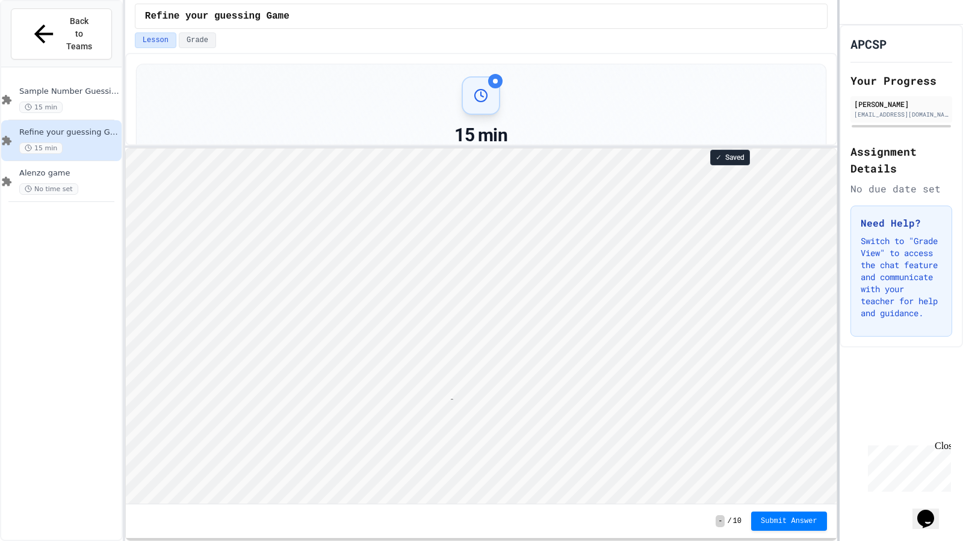
scroll to position [1, 5]
type textarea "**"
type textarea "*"
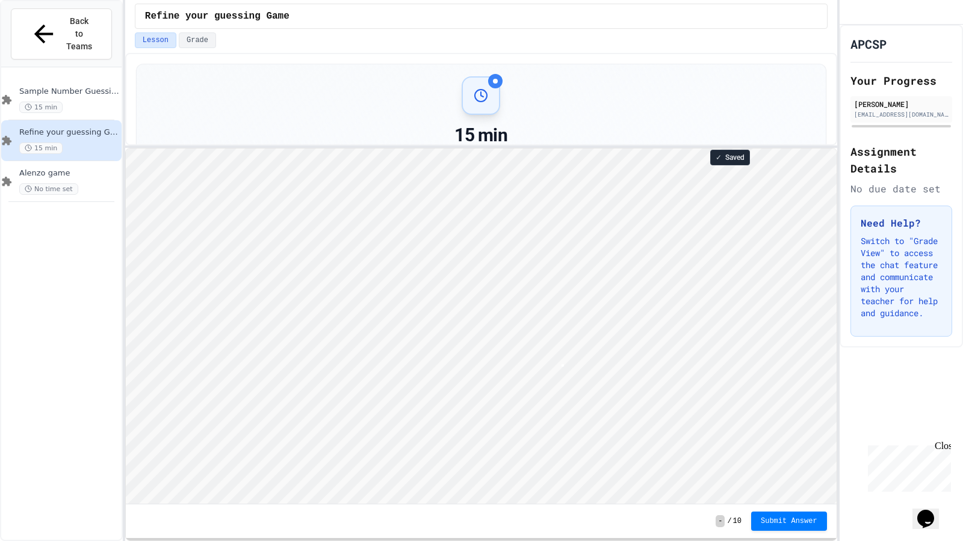
type textarea "*"
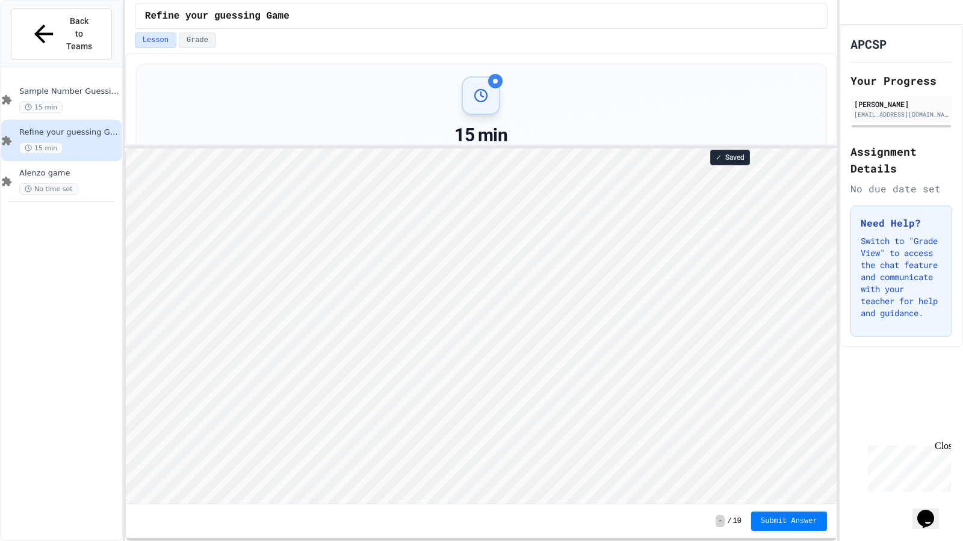
type textarea "*"
type textarea "**********"
type textarea "*"
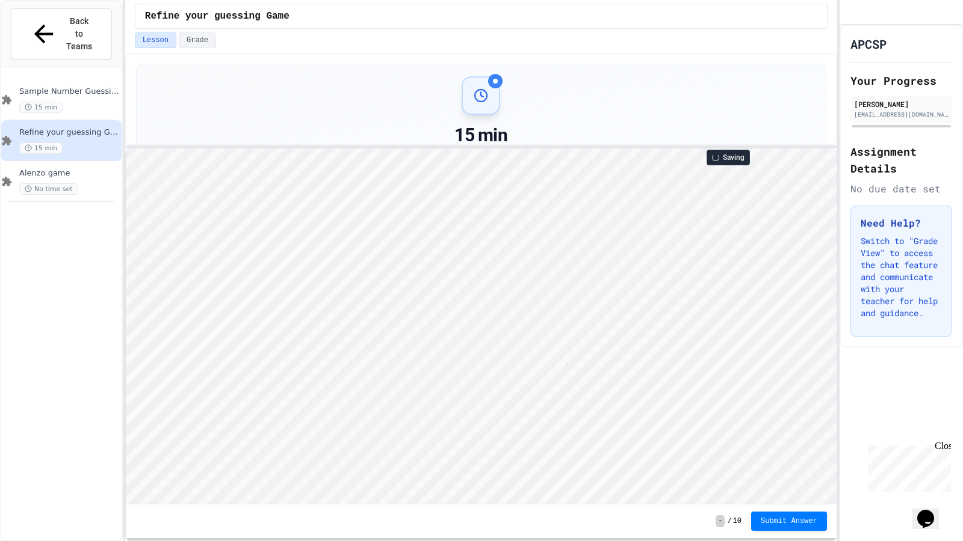
type textarea "******"
type textarea "**********"
type textarea "*"
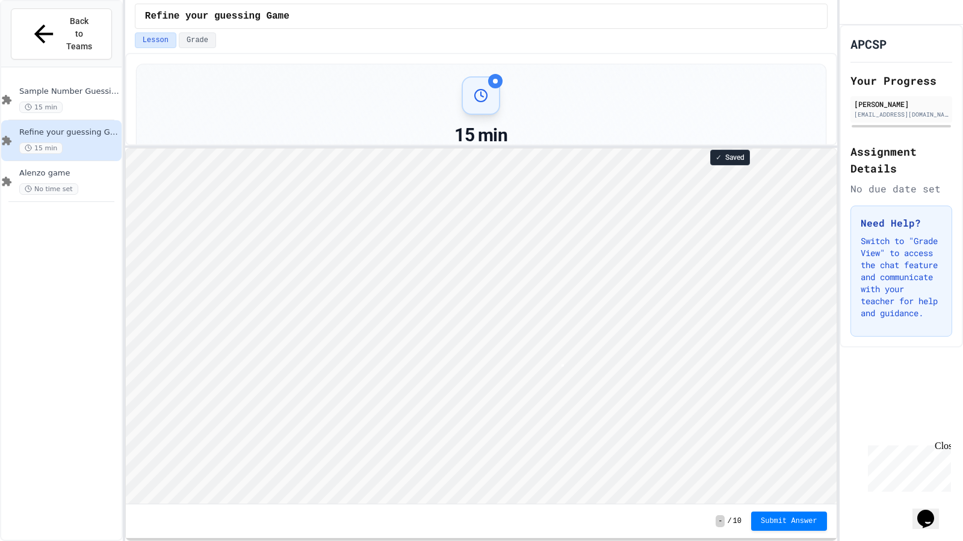
type textarea "*"
type textarea "**********"
type textarea "******"
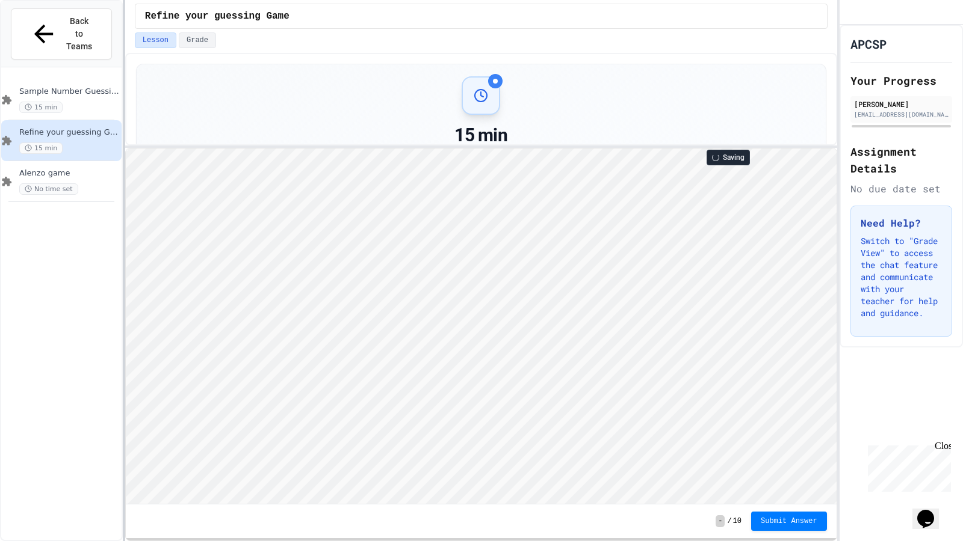
type textarea "******"
type textarea "**********"
type textarea "*"
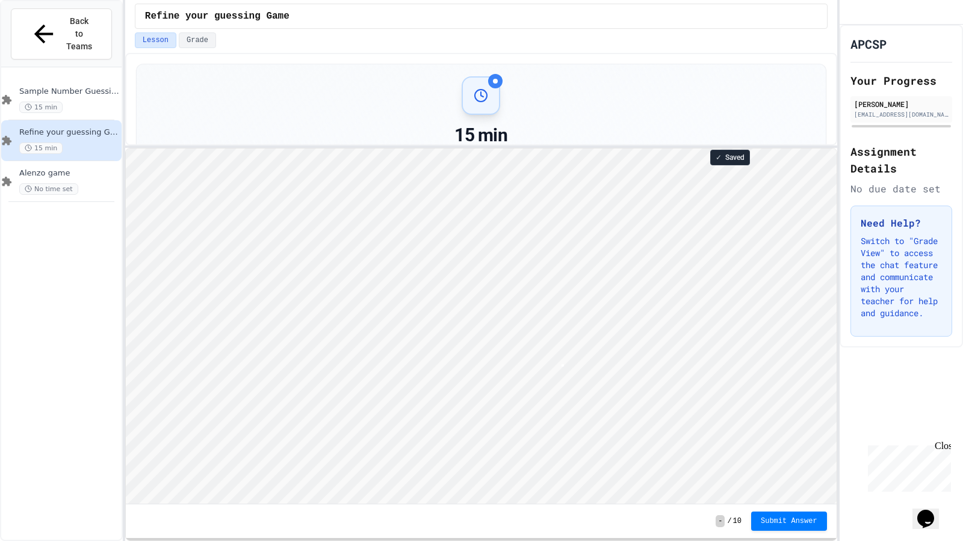
scroll to position [1, 2]
type textarea "*"
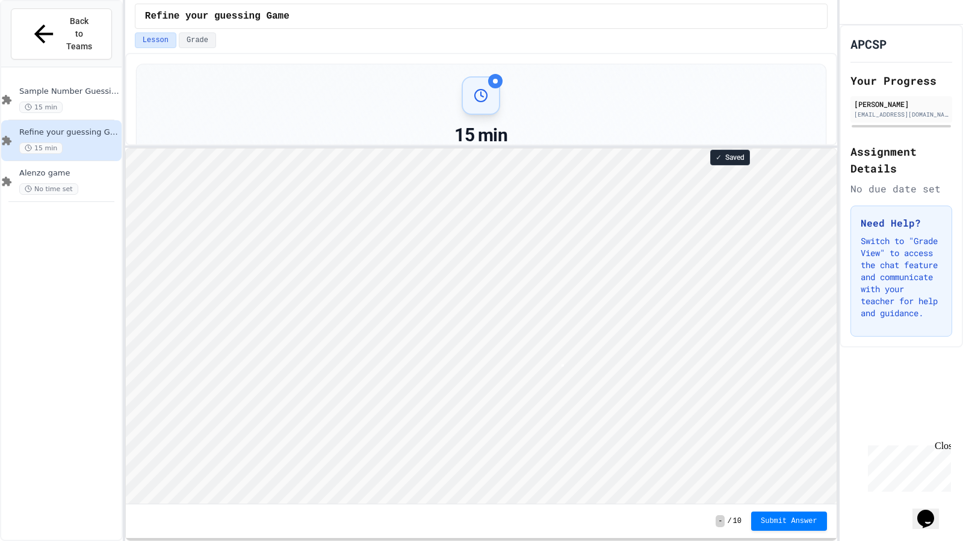
scroll to position [1, 2]
type textarea "*"
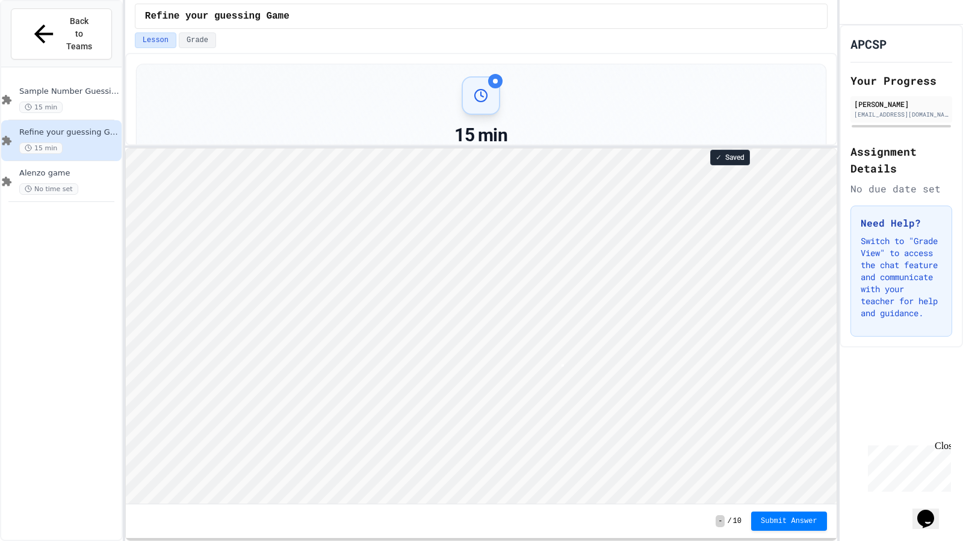
scroll to position [1, 2]
type textarea "*"
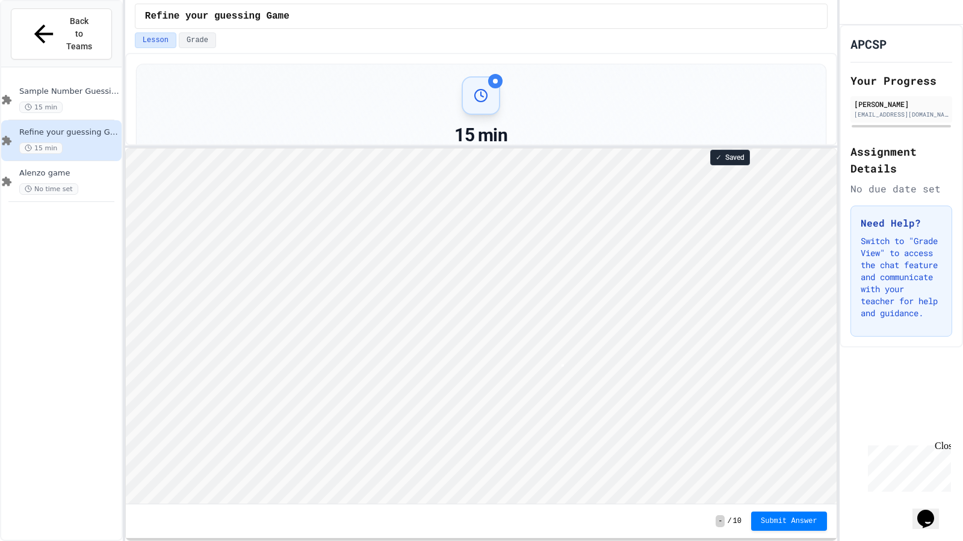
type textarea "*"
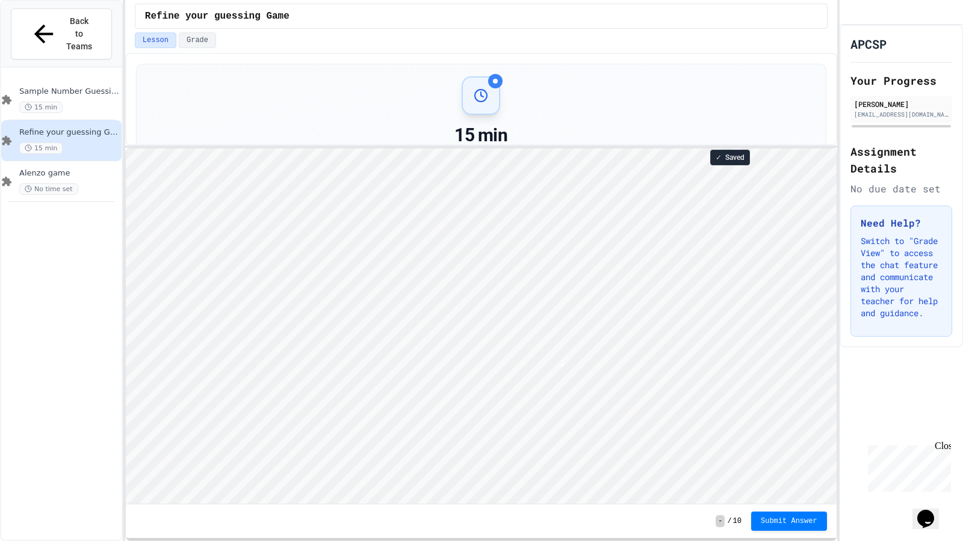
type textarea "*"
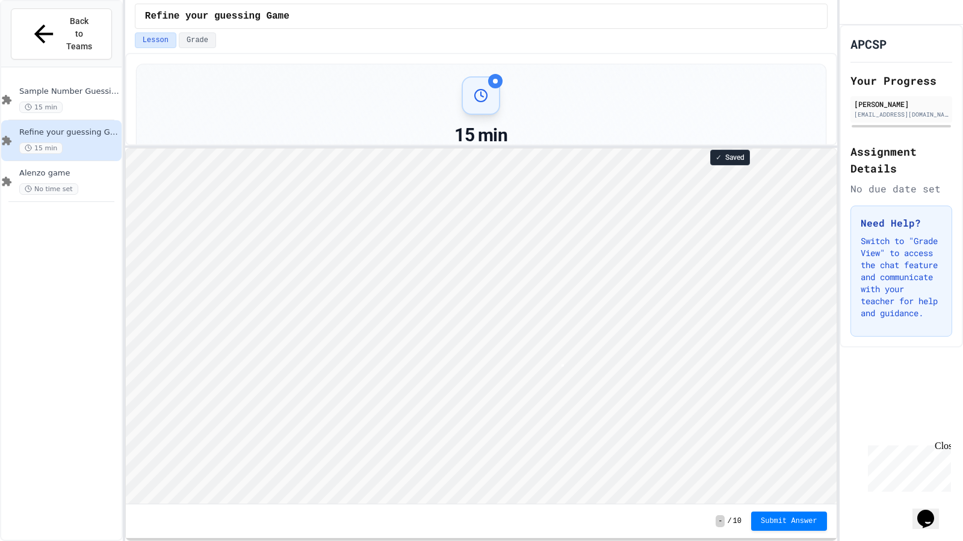
type textarea "*"
type textarea "**"
type textarea "*"
click at [807, 444] on span "Submit Answer" at bounding box center [788, 521] width 57 height 10
